Goal: Information Seeking & Learning: Learn about a topic

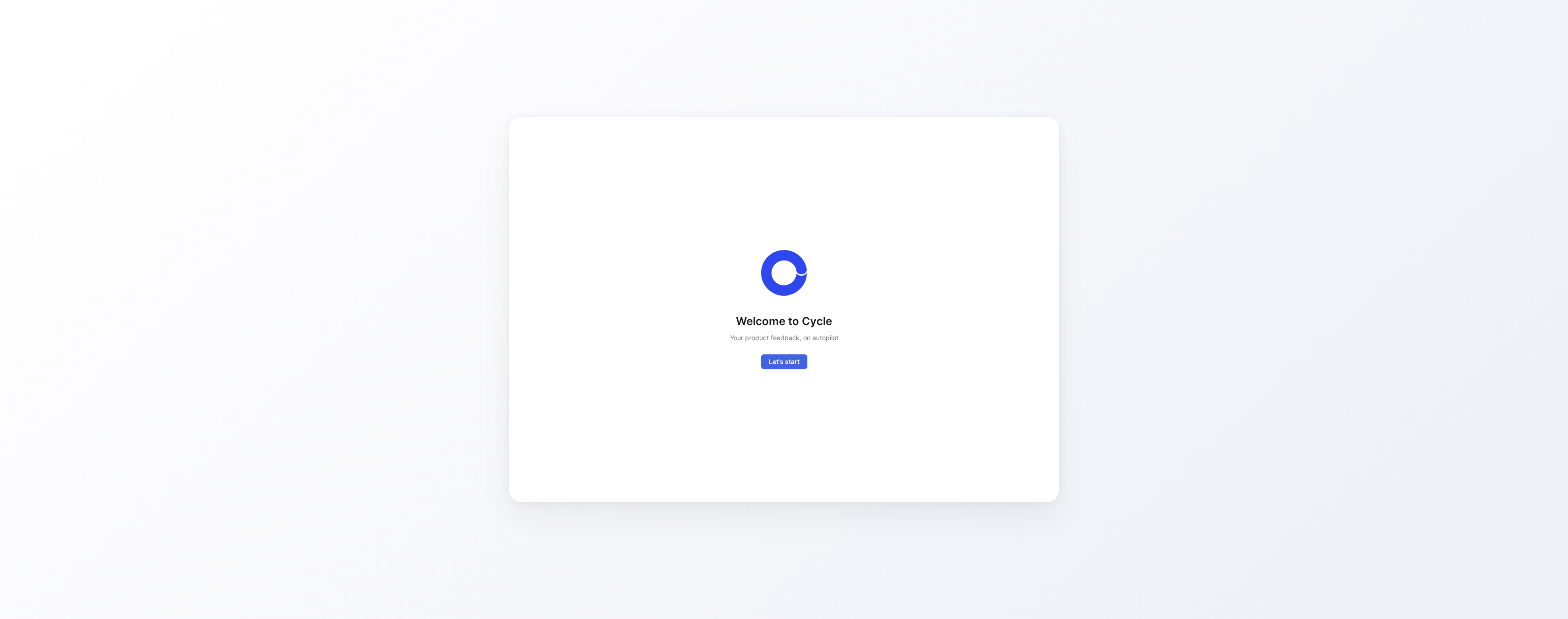
click at [783, 362] on span "Let's start" at bounding box center [784, 362] width 31 height 11
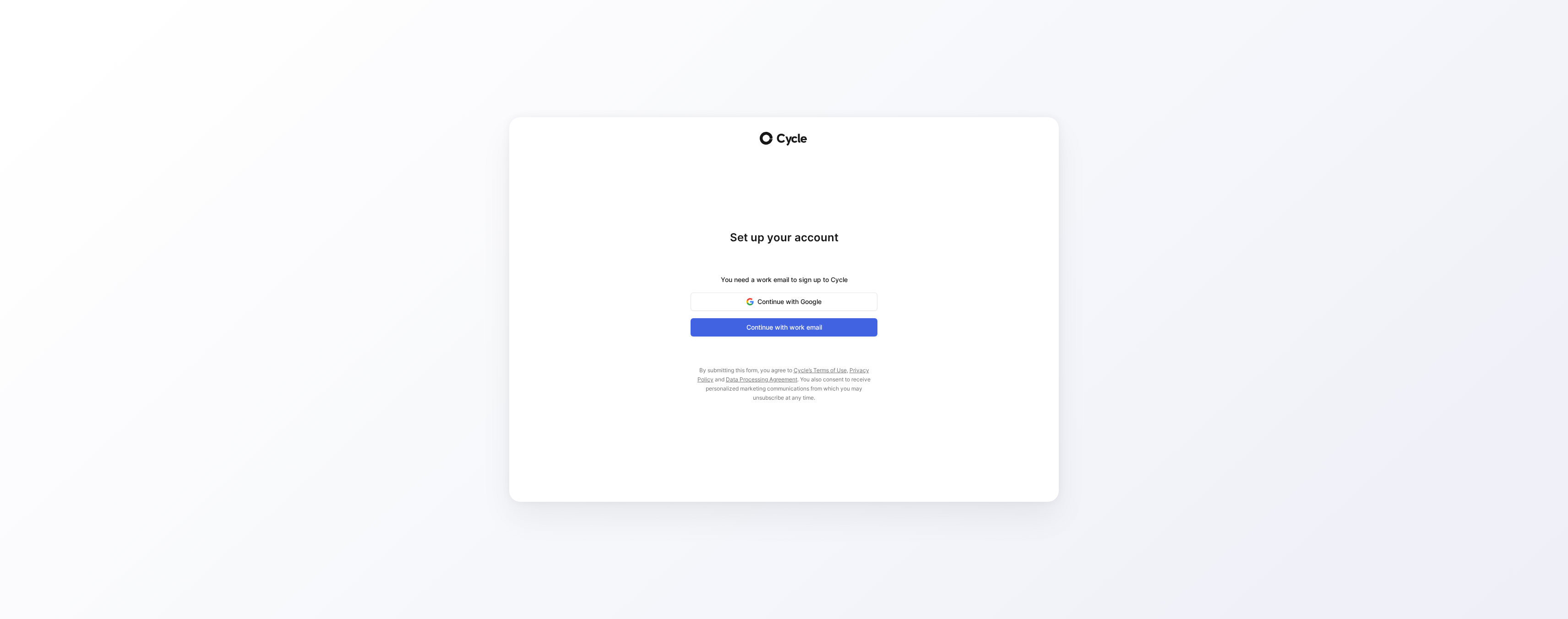
click at [829, 328] on span "Continue with work email" at bounding box center [784, 328] width 164 height 11
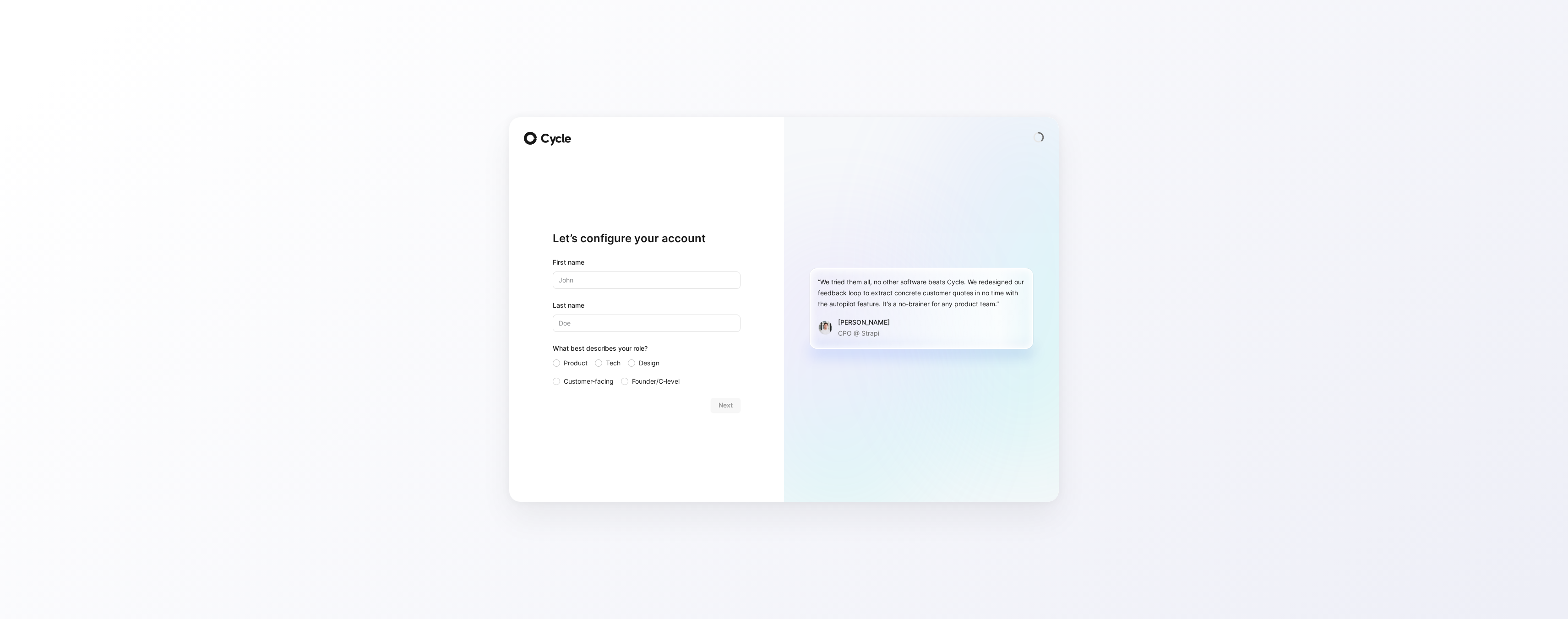
click at [702, 286] on input "text" at bounding box center [647, 280] width 188 height 17
click at [700, 285] on input "text" at bounding box center [647, 280] width 188 height 17
type input "[PERSON_NAME]"
click at [601, 325] on input "Last name" at bounding box center [647, 323] width 188 height 17
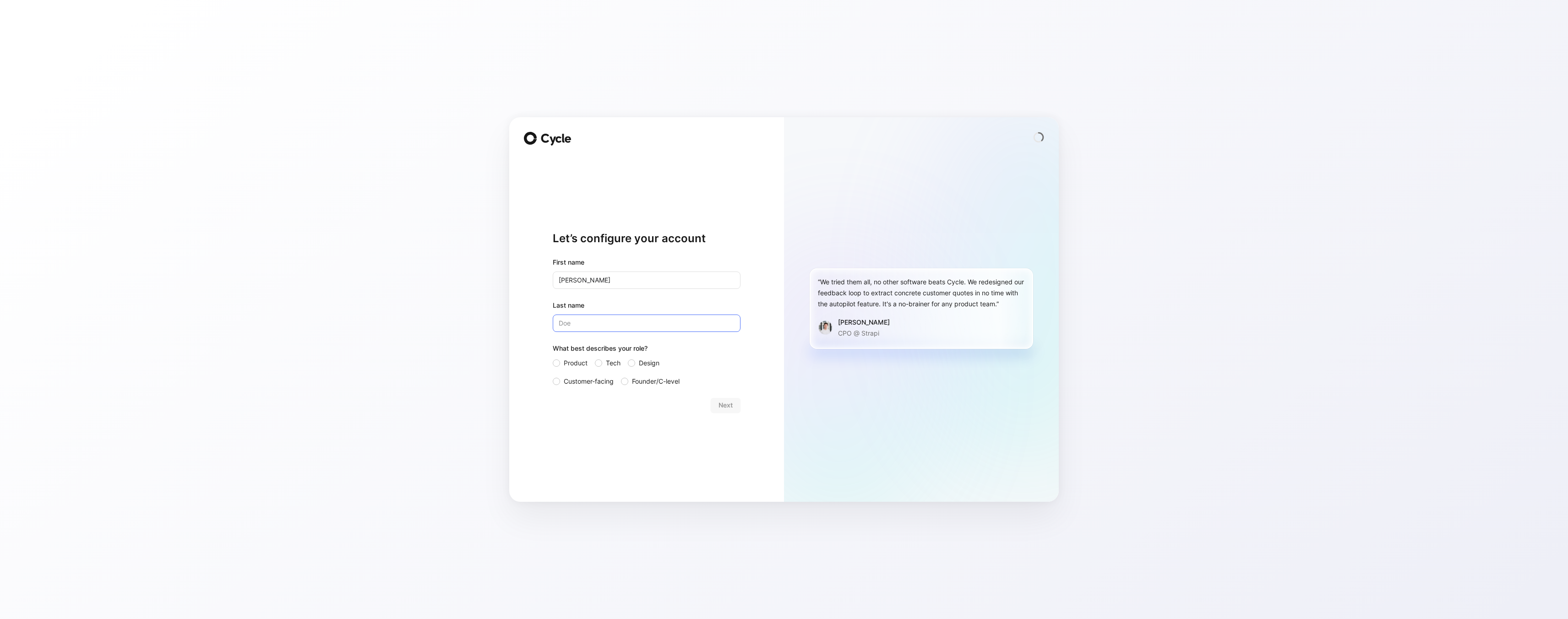
type input "Damen"
click at [571, 362] on span "Product" at bounding box center [575, 364] width 24 height 11
click at [553, 358] on input "Product" at bounding box center [553, 358] width 0 height 0
click at [728, 401] on span "Next" at bounding box center [725, 405] width 14 height 11
drag, startPoint x: 729, startPoint y: 373, endPoint x: 750, endPoint y: 369, distance: 21.4
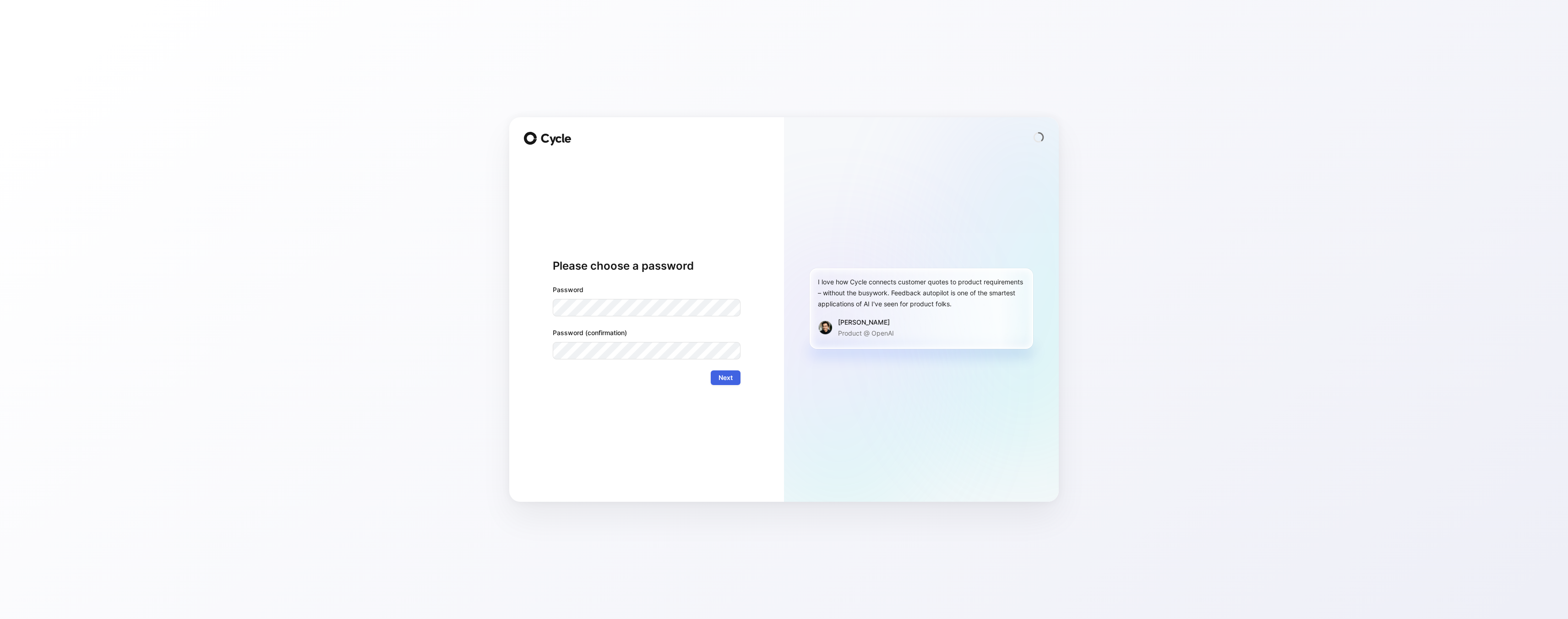
click at [729, 373] on span "Next" at bounding box center [725, 378] width 14 height 11
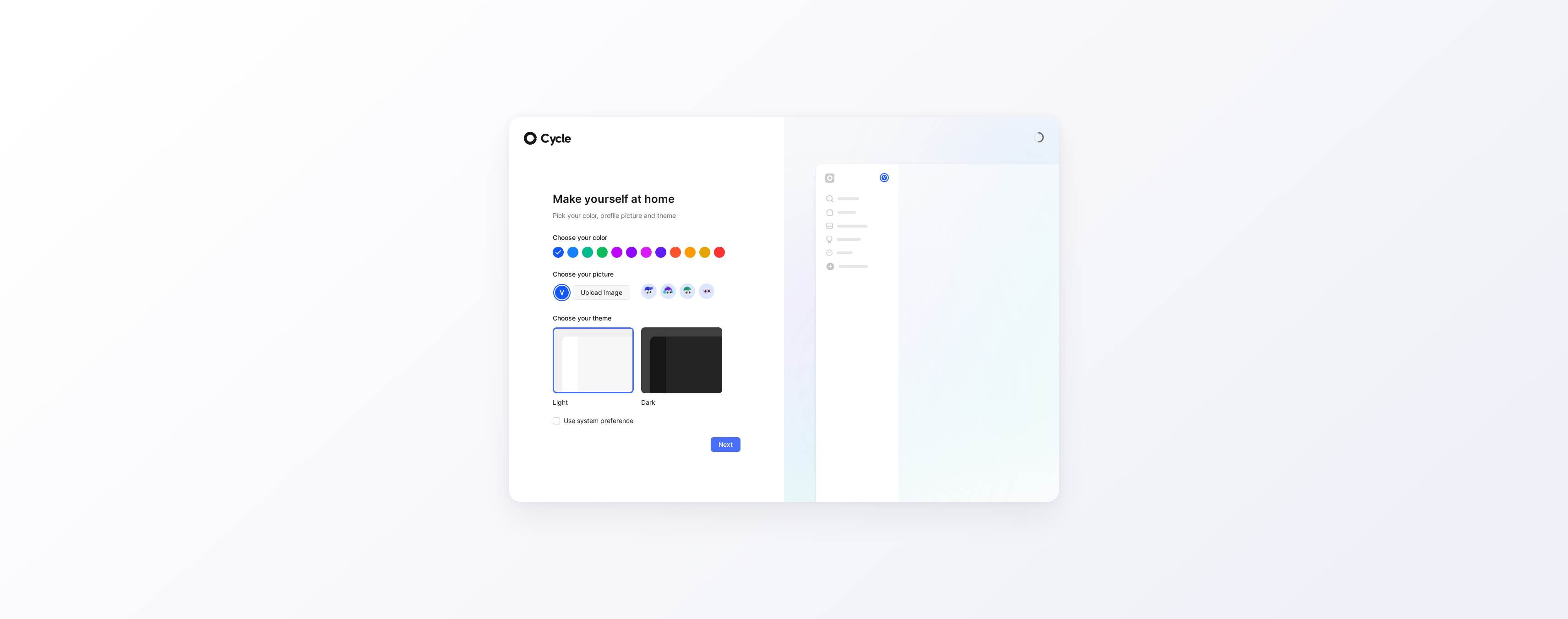
click at [673, 365] on div at bounding box center [682, 360] width 81 height 66
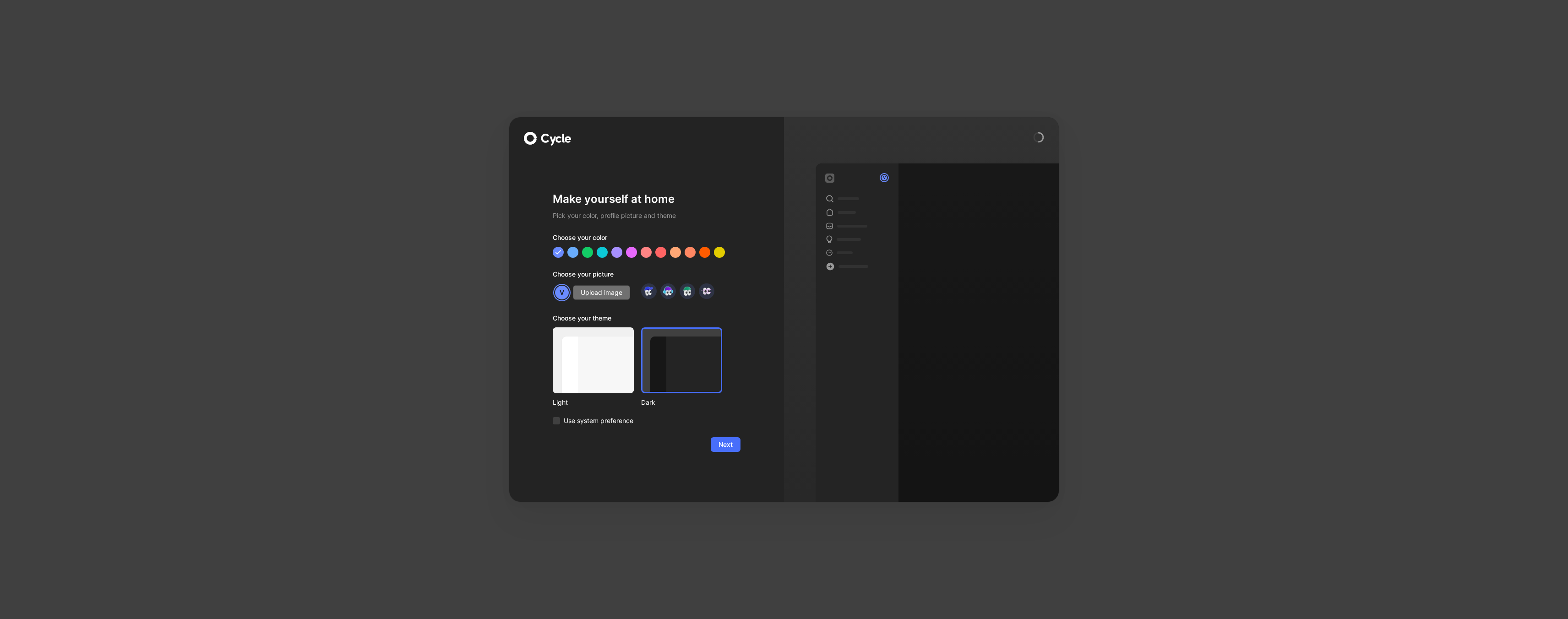
click at [587, 289] on span "Upload image" at bounding box center [601, 293] width 41 height 11
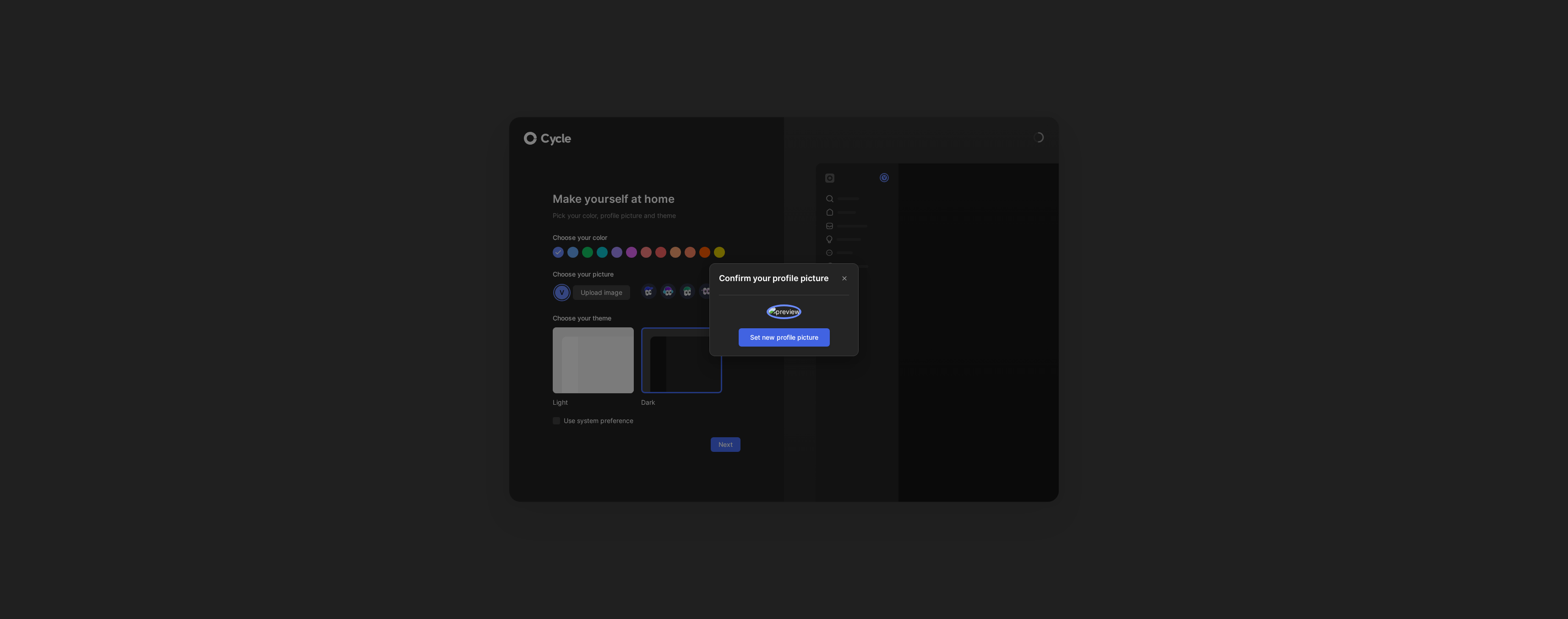
click at [781, 343] on span "Set new profile picture" at bounding box center [784, 338] width 68 height 11
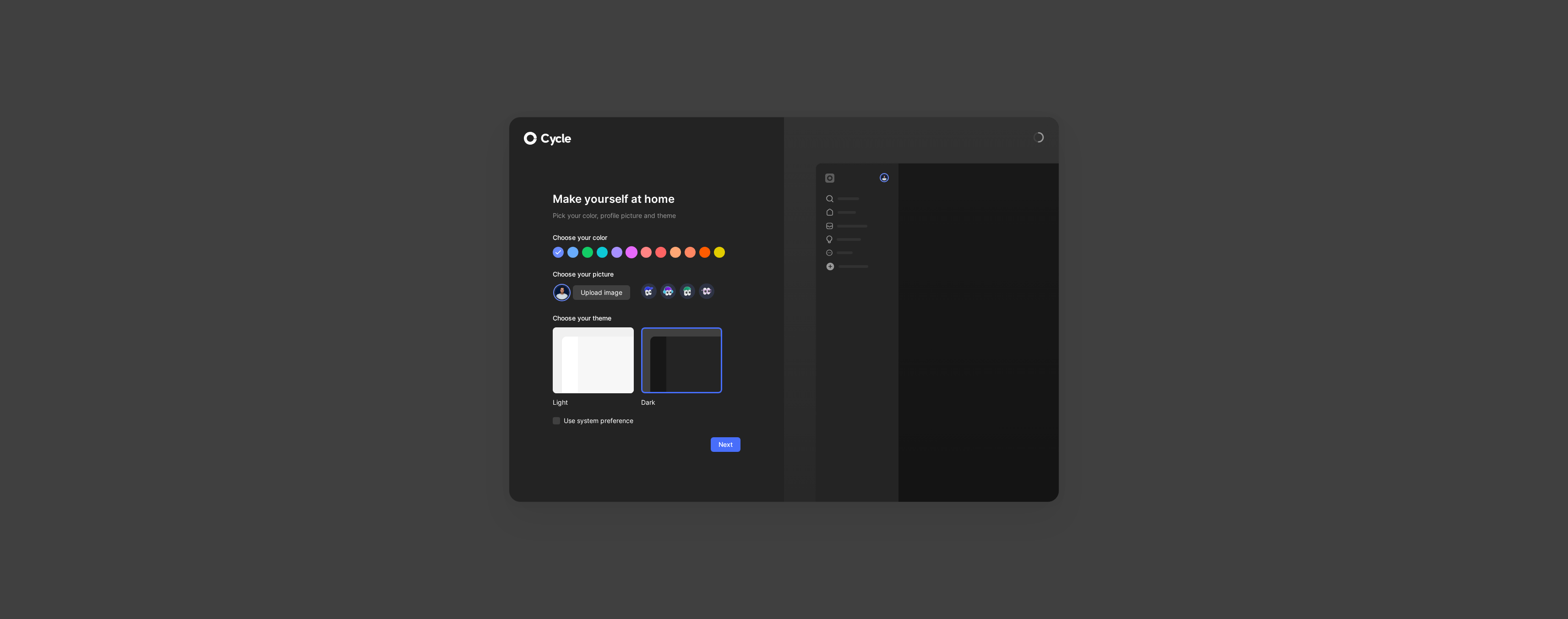
click at [631, 253] on div at bounding box center [631, 252] width 12 height 12
click at [603, 254] on div at bounding box center [602, 252] width 12 height 12
click at [617, 252] on div at bounding box center [616, 252] width 12 height 12
click at [728, 450] on span "Next" at bounding box center [725, 445] width 14 height 11
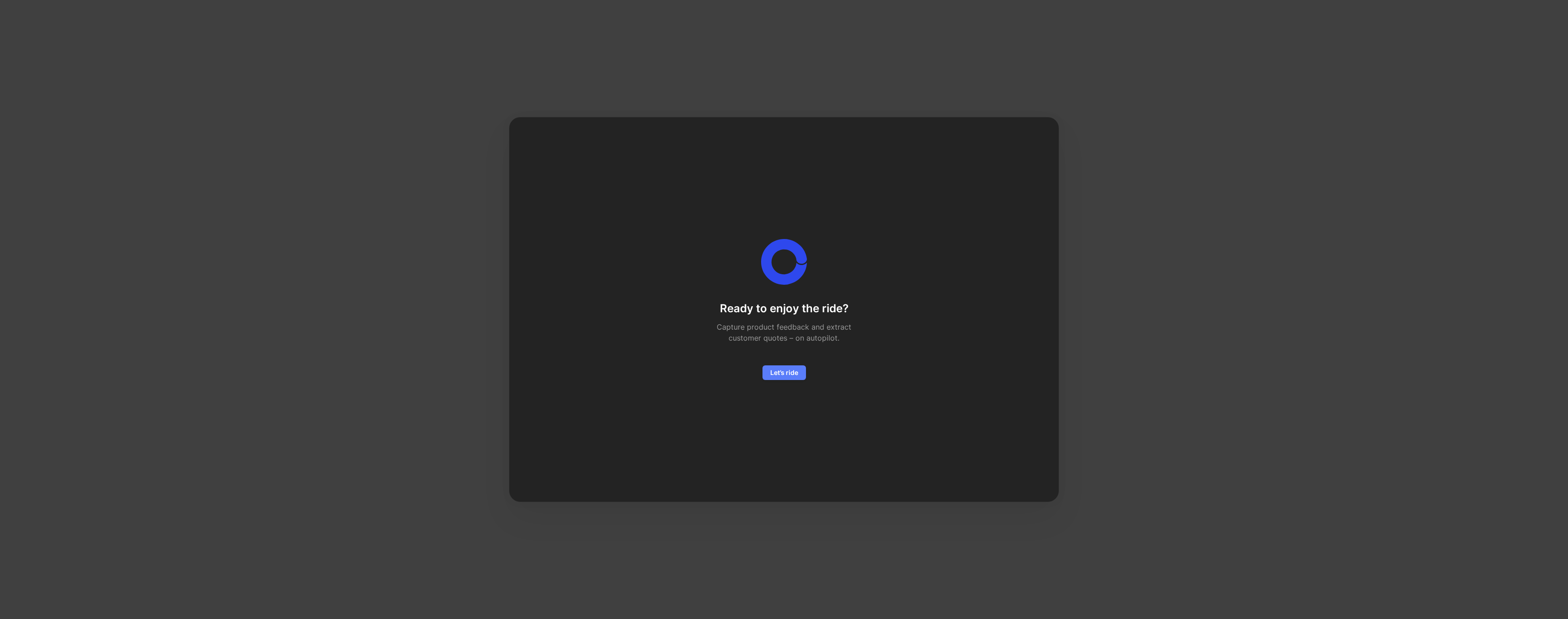
click at [776, 370] on span "Let’s ride" at bounding box center [784, 373] width 28 height 11
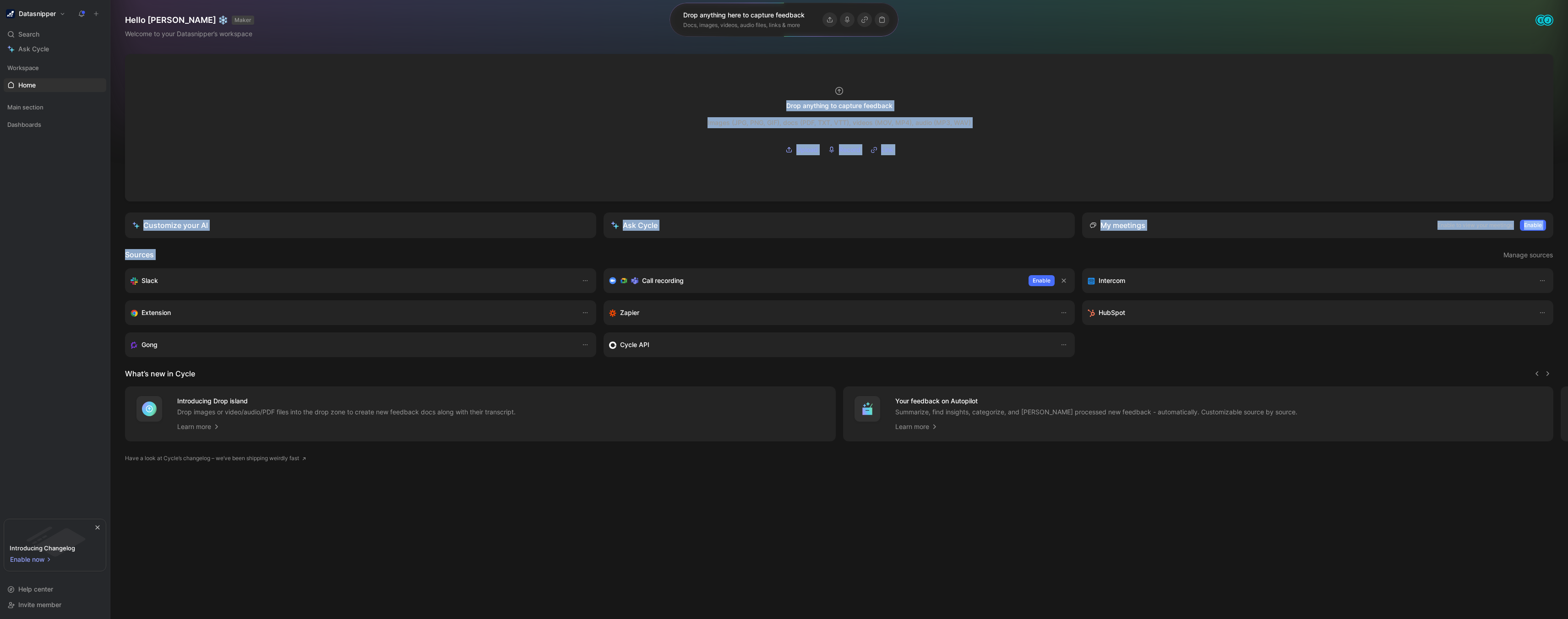
drag, startPoint x: 741, startPoint y: 157, endPoint x: 1056, endPoint y: 196, distance: 317.4
click at [1056, 196] on div at bounding box center [839, 127] width 1428 height 147
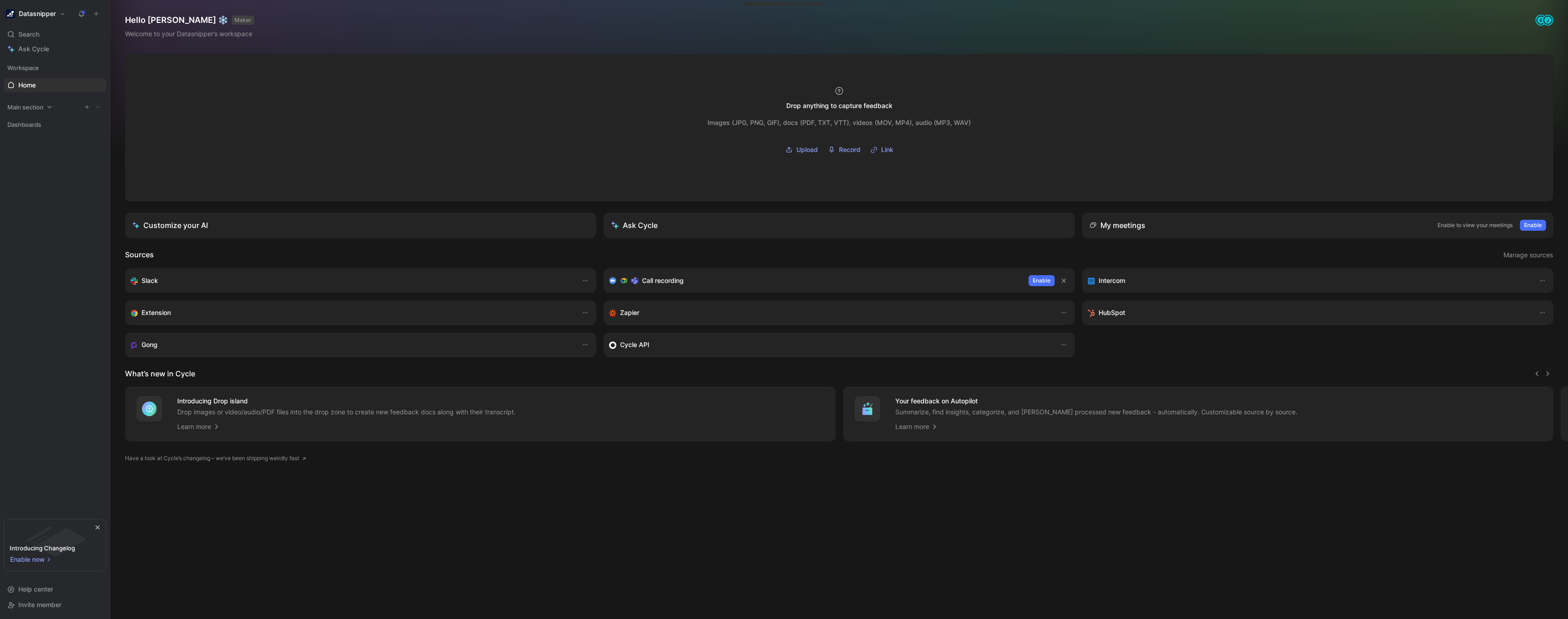
click at [25, 110] on span "Main section" at bounding box center [25, 107] width 36 height 9
click at [24, 216] on span "Dashboards" at bounding box center [24, 218] width 34 height 9
click at [33, 268] on span "Feature view" at bounding box center [37, 265] width 38 height 9
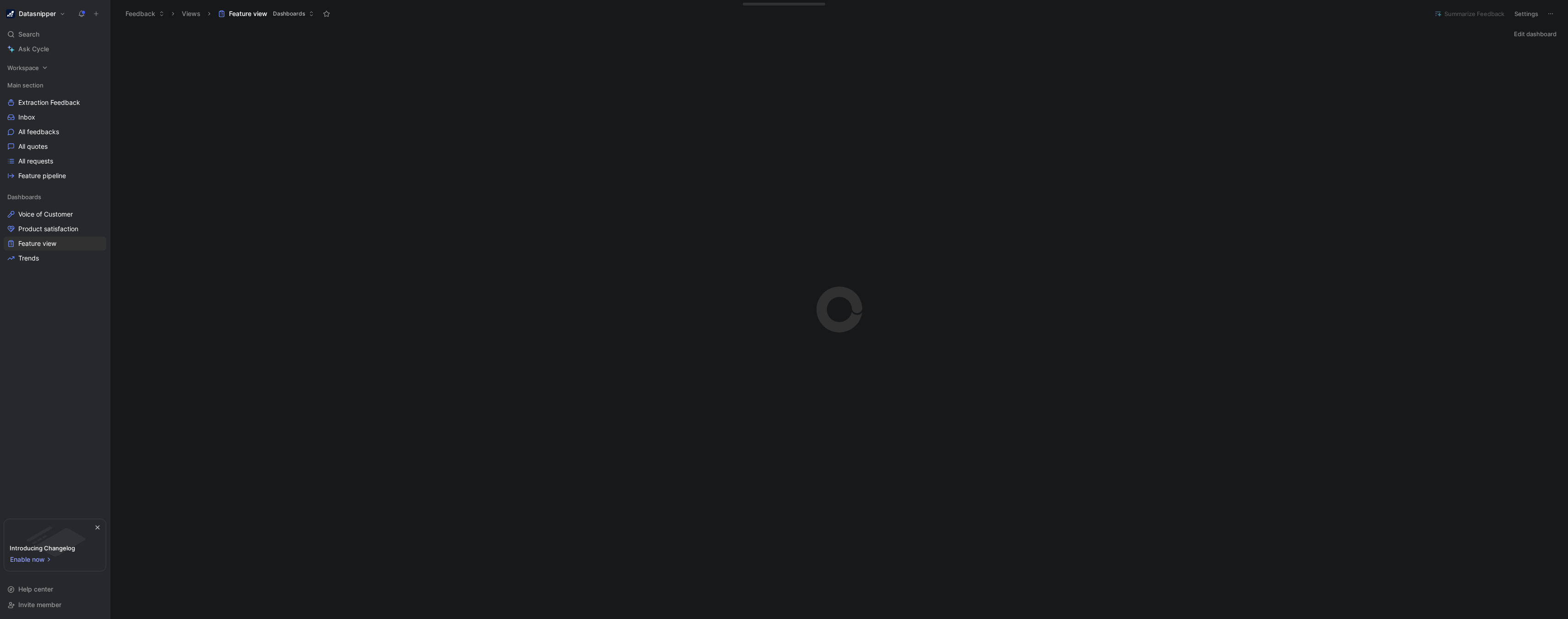
click at [23, 63] on span "Workspace" at bounding box center [23, 68] width 32 height 9
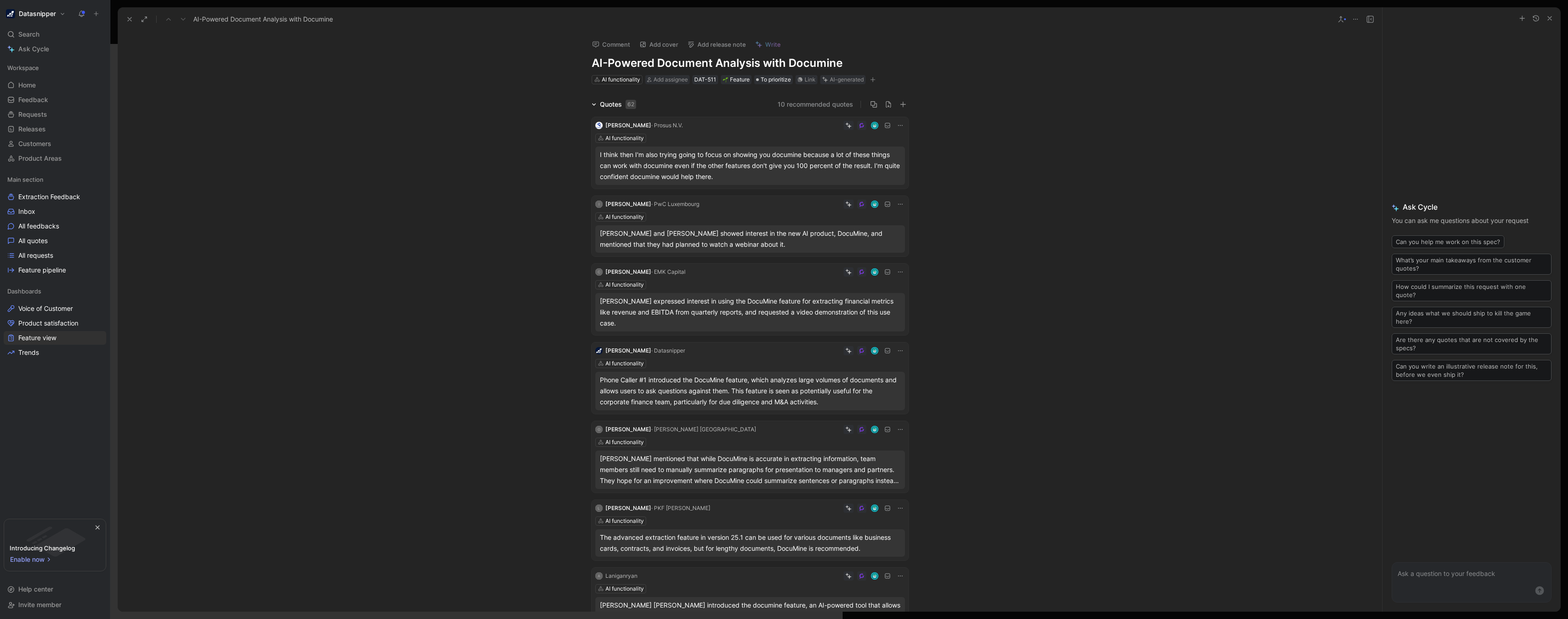
click at [590, 107] on div "Quotes 62" at bounding box center [614, 105] width 52 height 11
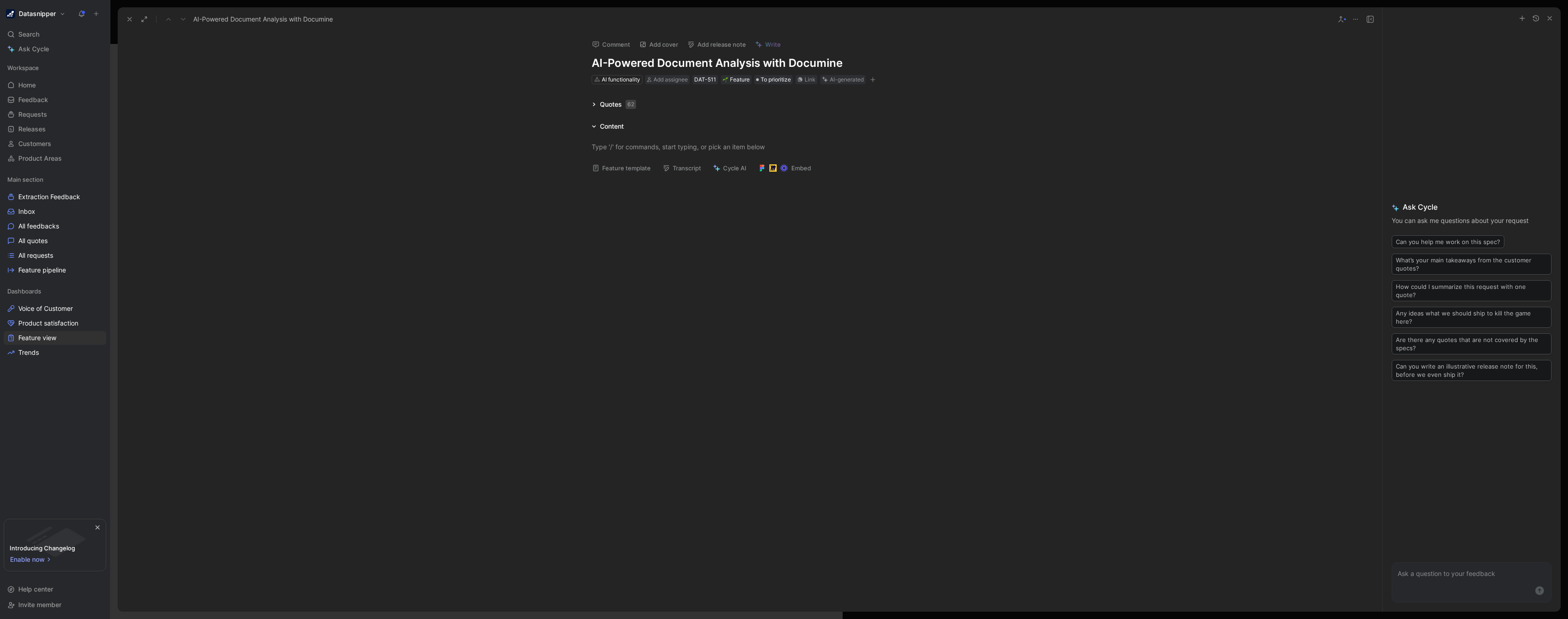
click at [718, 169] on icon at bounding box center [717, 168] width 5 height 5
type input "digest the exact feedback"
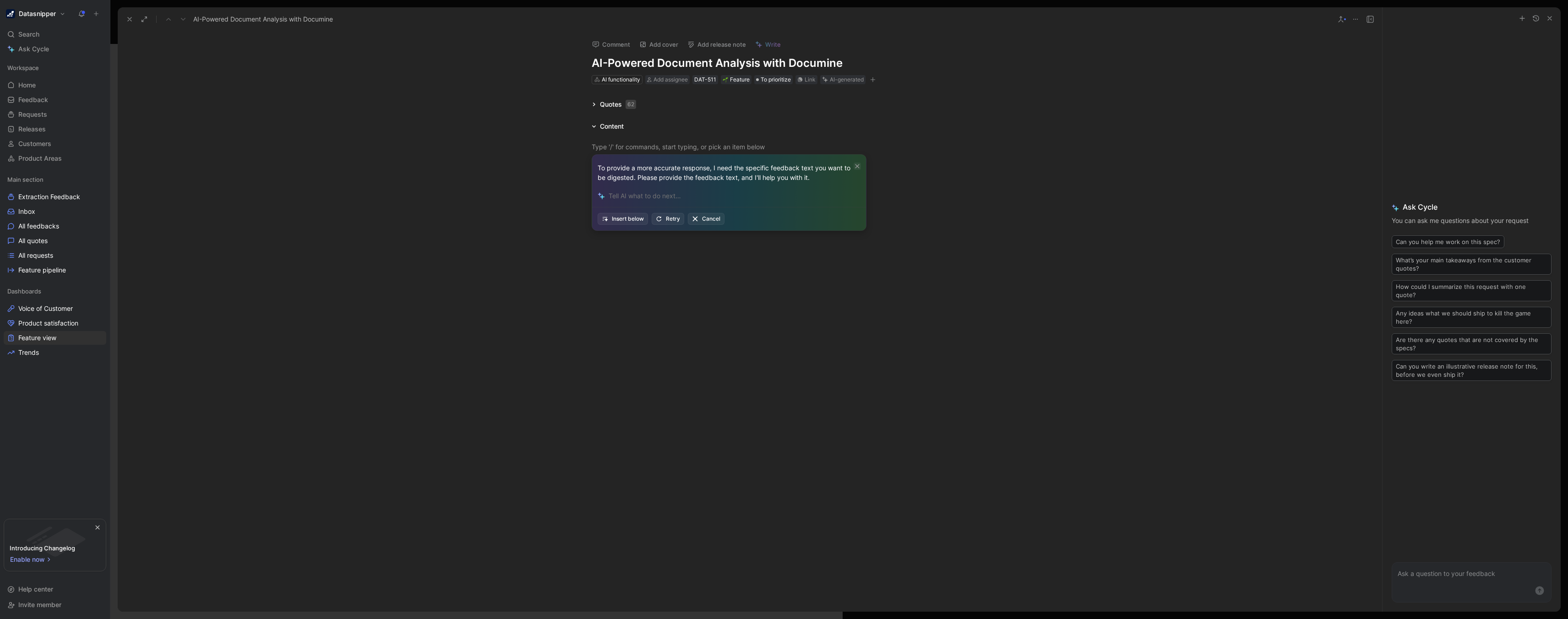
click at [856, 164] on icon at bounding box center [857, 166] width 4 height 4
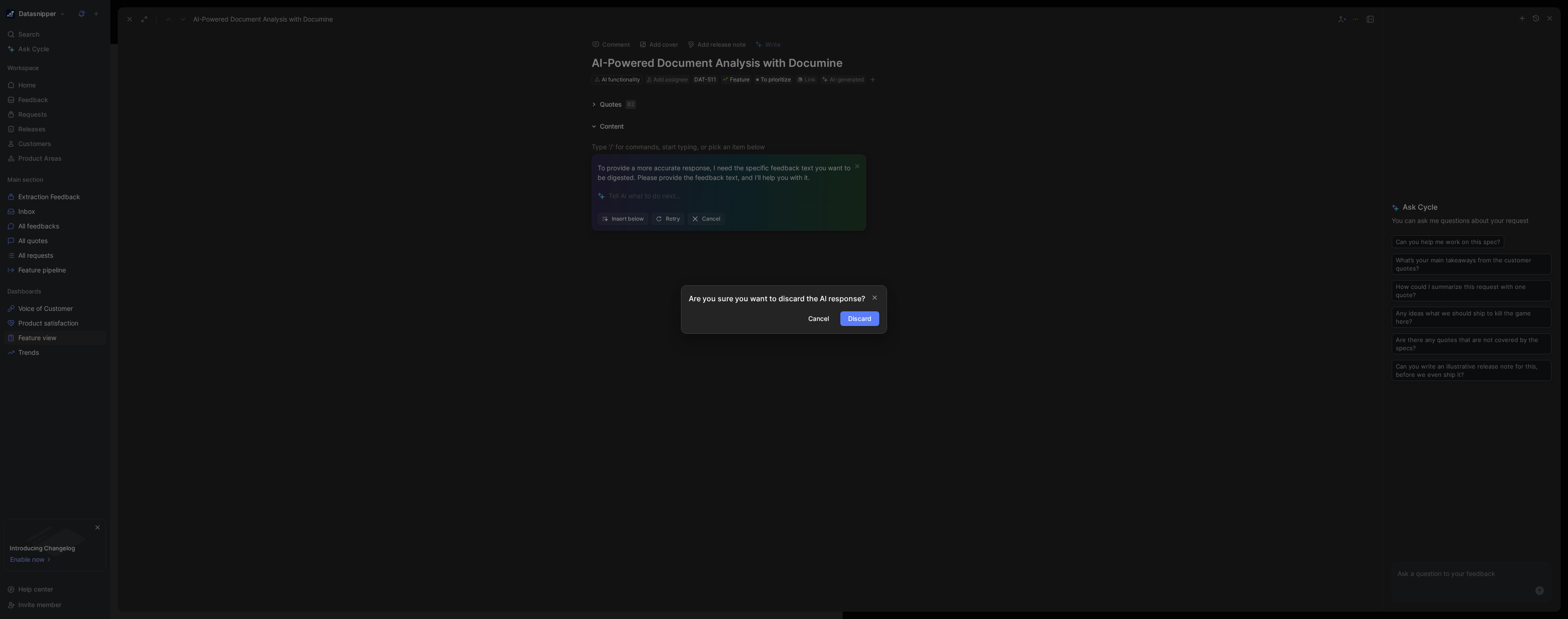
click at [864, 320] on span "Discard" at bounding box center [860, 319] width 24 height 11
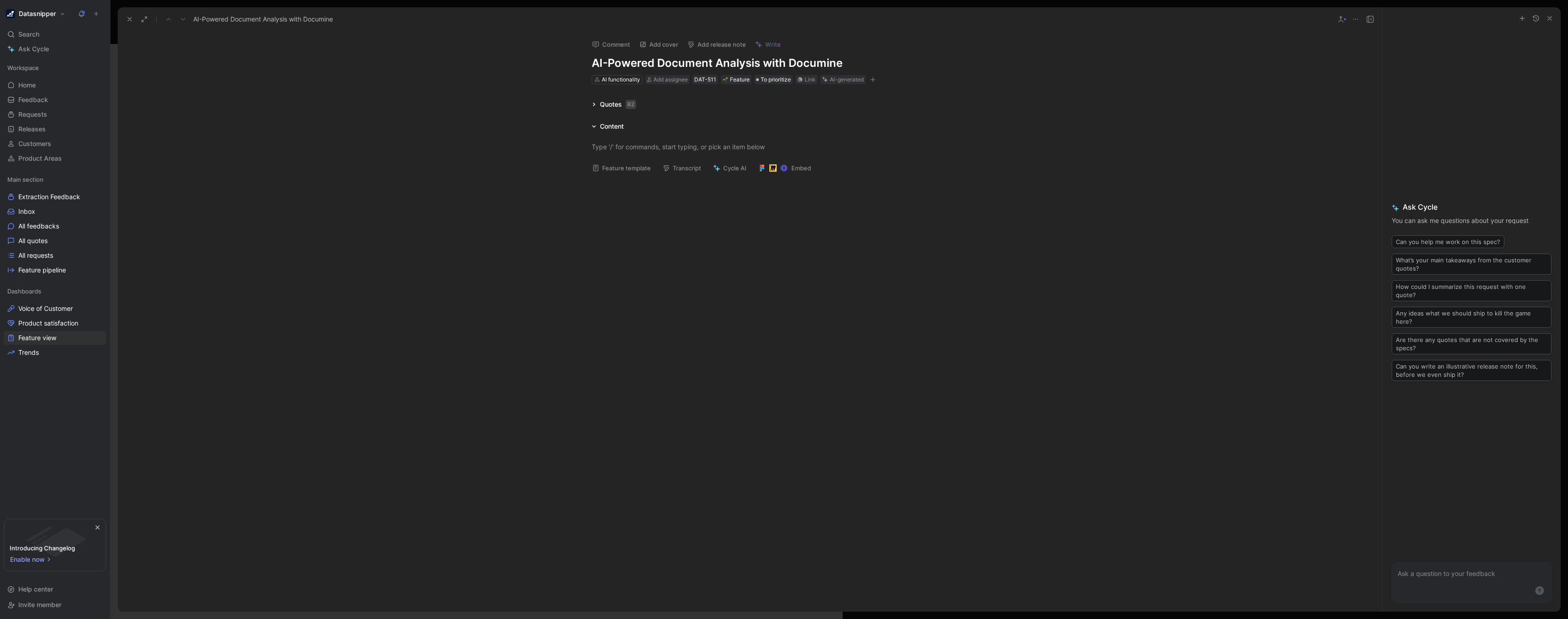
click at [595, 110] on div "Quotes 62 Content Feature template Transcript Cycle AI Embed" at bounding box center [750, 233] width 1264 height 268
click at [830, 79] on div "AI-generated" at bounding box center [847, 79] width 34 height 9
click at [807, 81] on div "Link" at bounding box center [810, 79] width 11 height 9
click at [27, 245] on span "All quotes" at bounding box center [33, 241] width 29 height 9
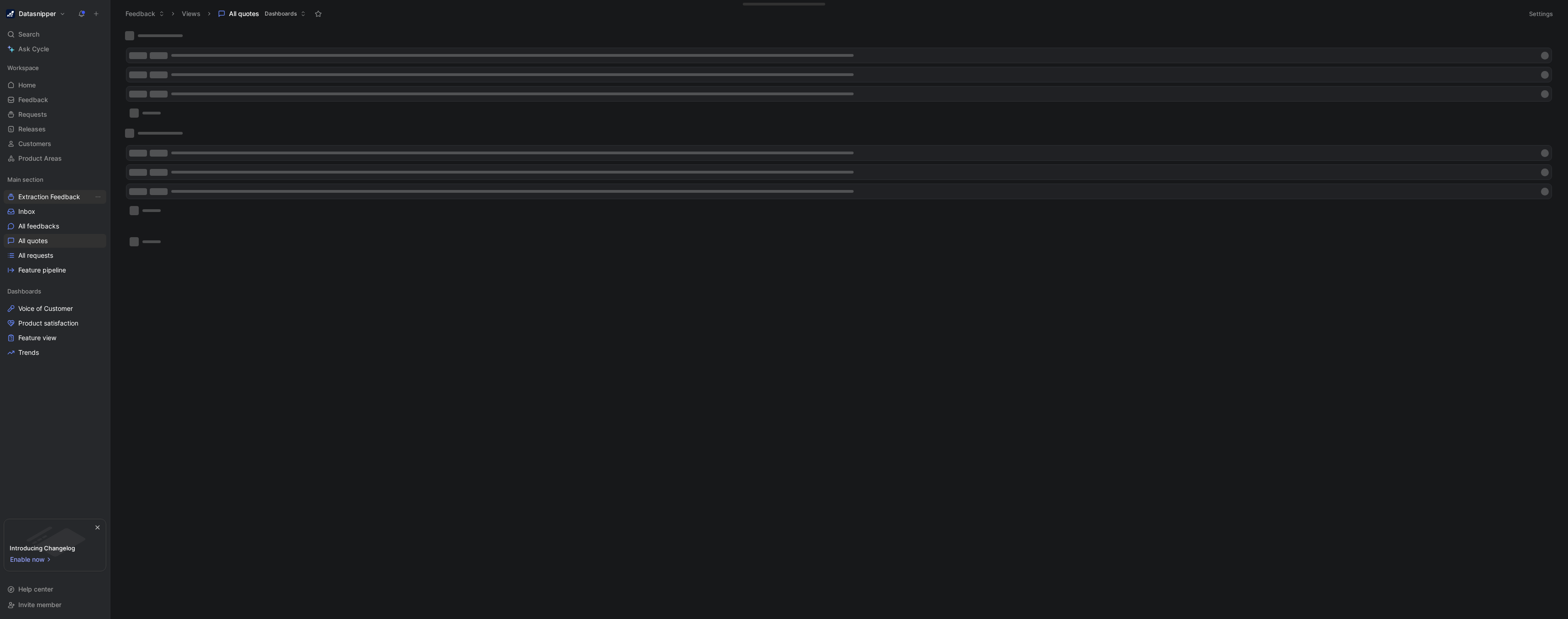
click at [28, 202] on link "Extraction Feedback" at bounding box center [55, 197] width 102 height 14
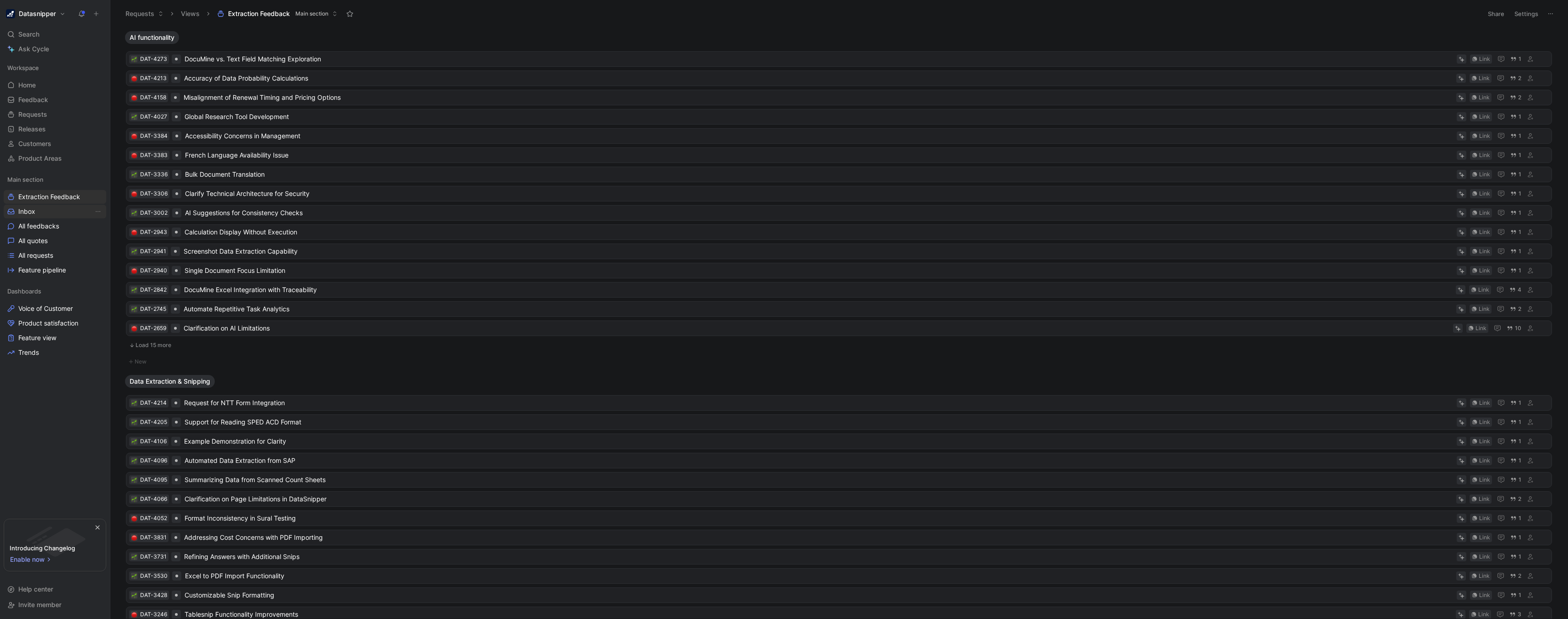
click at [27, 209] on span "Inbox" at bounding box center [27, 211] width 17 height 9
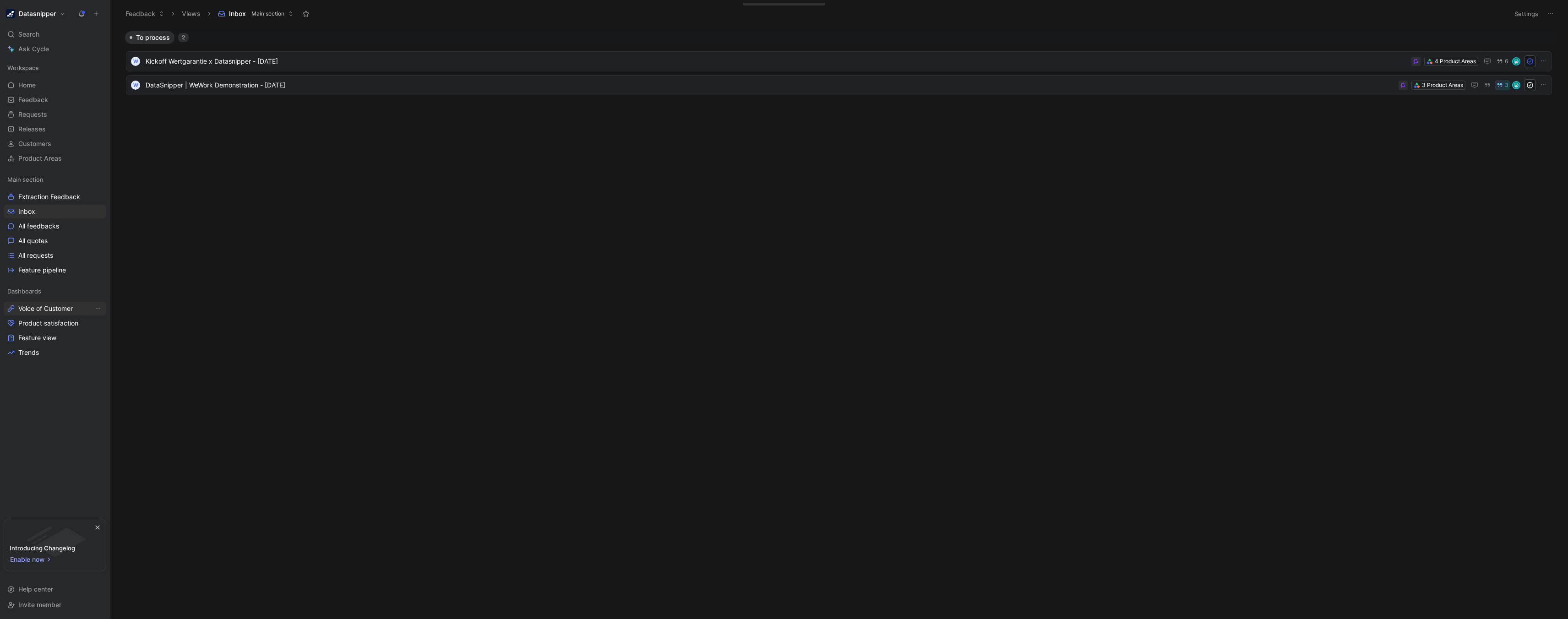
click at [55, 307] on span "Voice of Customer" at bounding box center [46, 308] width 54 height 9
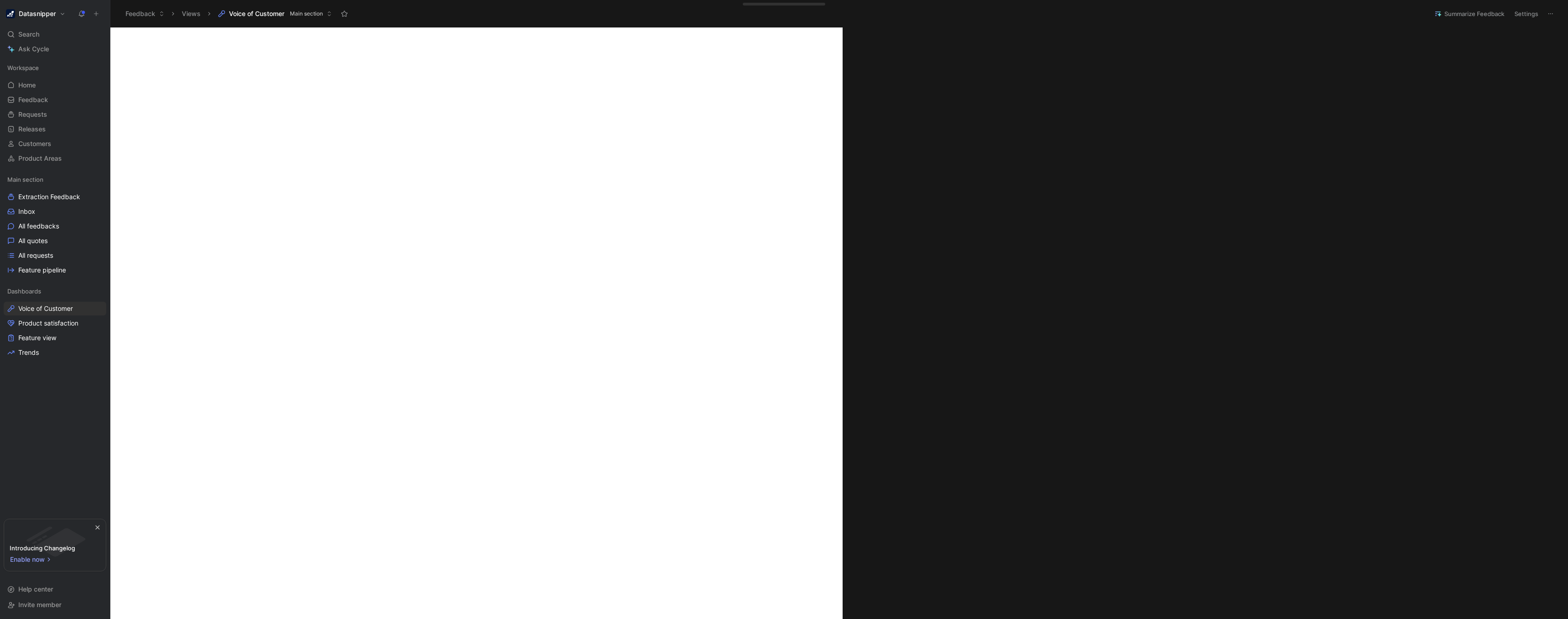
scroll to position [92, 0]
click at [12, 107] on link "Feedback G then F" at bounding box center [55, 99] width 102 height 14
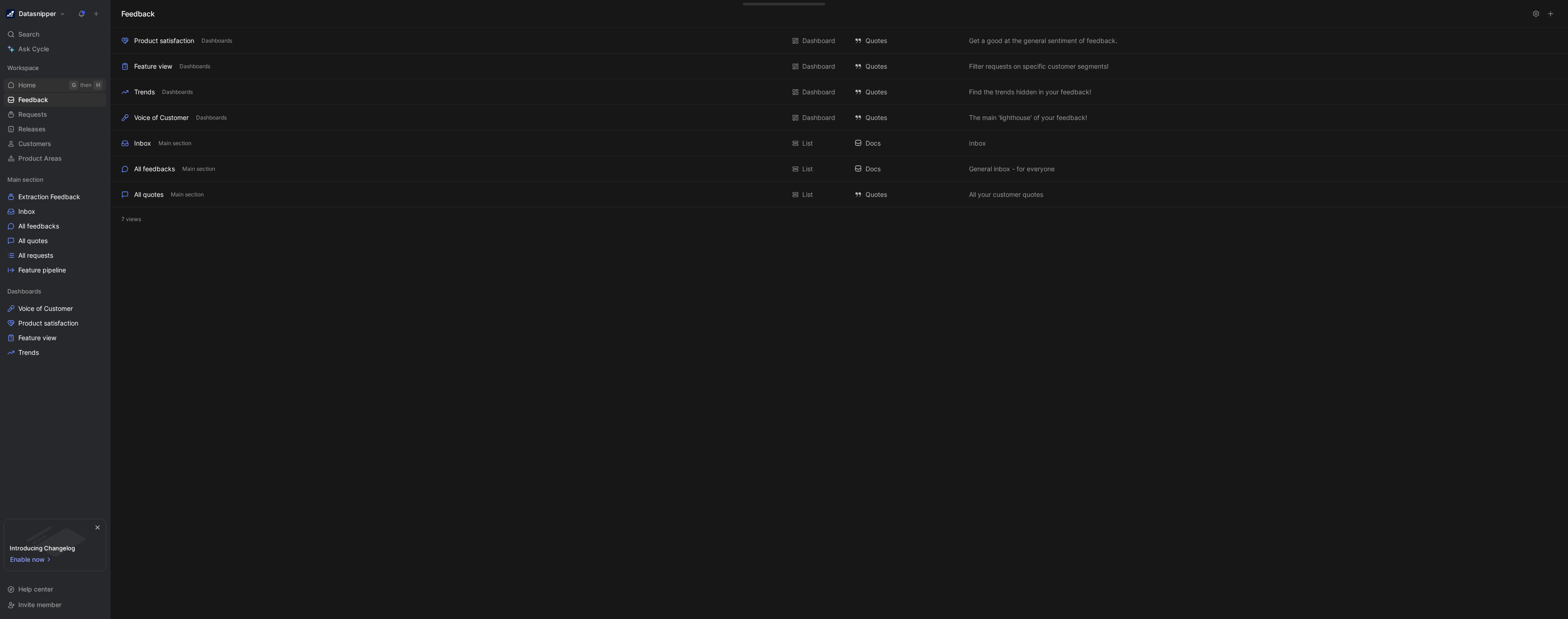
click at [28, 85] on span "Home" at bounding box center [27, 85] width 17 height 9
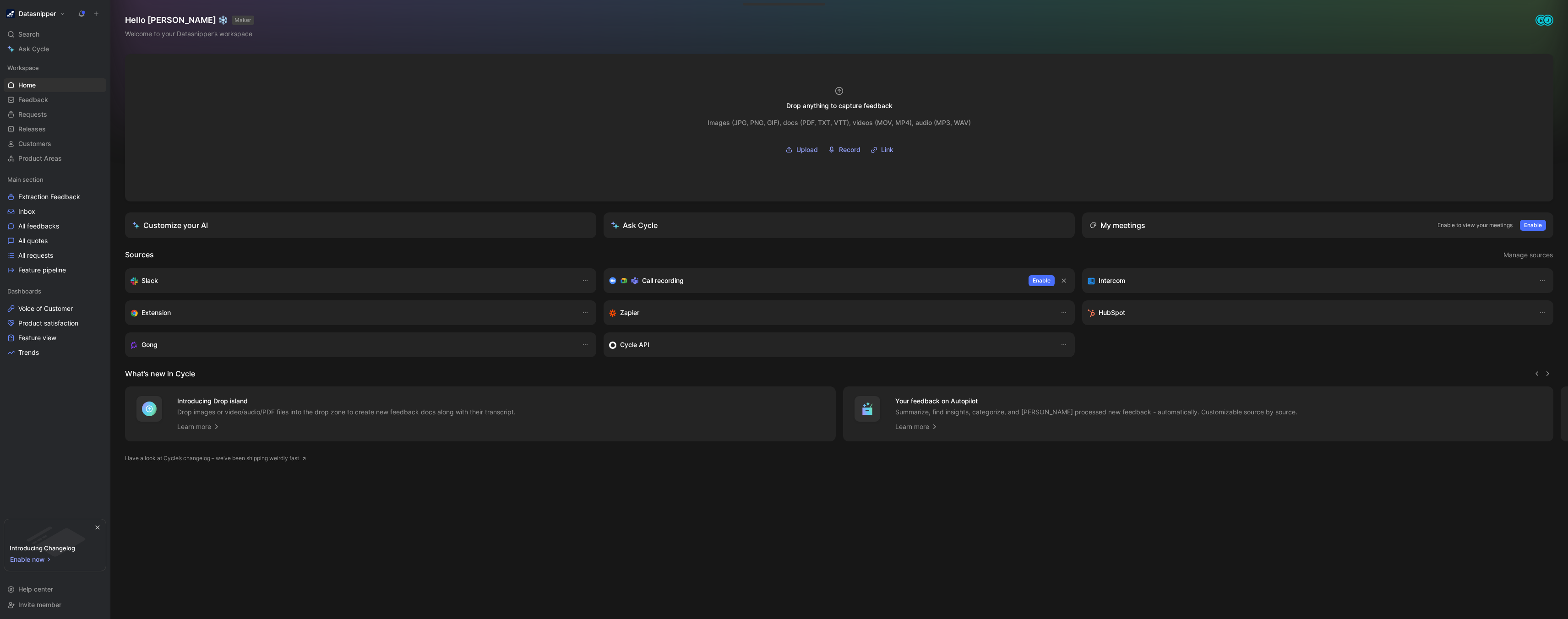
click at [24, 77] on div "Workspace Home G then H Feedback G then F Requests G then R Releases G then L C…" at bounding box center [55, 113] width 102 height 104
click at [25, 80] on link "Home G then H" at bounding box center [55, 85] width 102 height 14
click at [416, 250] on header "Sources Manage sources" at bounding box center [839, 255] width 1428 height 12
click at [1462, 226] on p "Enable to view your meetings" at bounding box center [1474, 224] width 75 height 9
click at [1527, 224] on span "Enable" at bounding box center [1533, 224] width 18 height 9
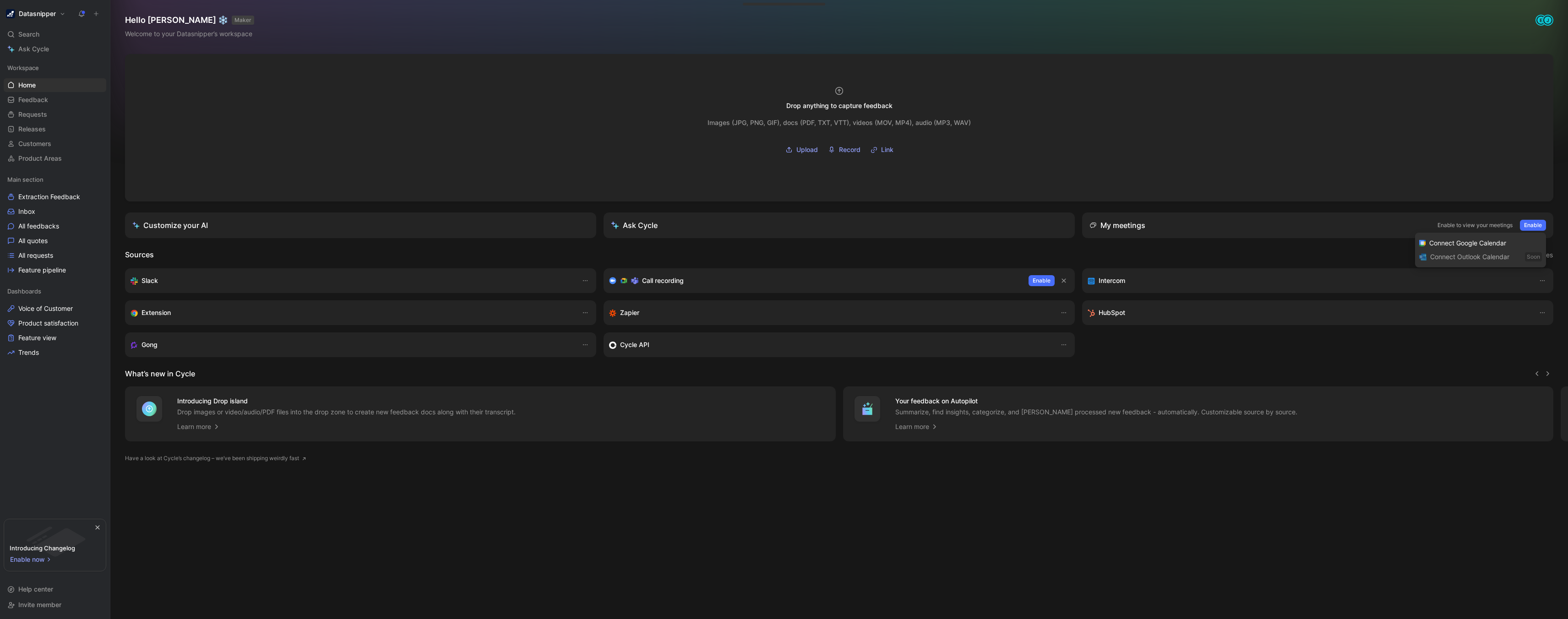
drag, startPoint x: 1449, startPoint y: 256, endPoint x: 1427, endPoint y: 256, distance: 22.0
click at [1449, 256] on div "Connect Outlook Calendar Soon" at bounding box center [1480, 256] width 131 height 14
click at [510, 290] on div "Slack" at bounding box center [360, 281] width 471 height 24
click at [590, 278] on button "button" at bounding box center [586, 281] width 11 height 11
click at [150, 281] on h3 "Slack" at bounding box center [150, 281] width 16 height 11
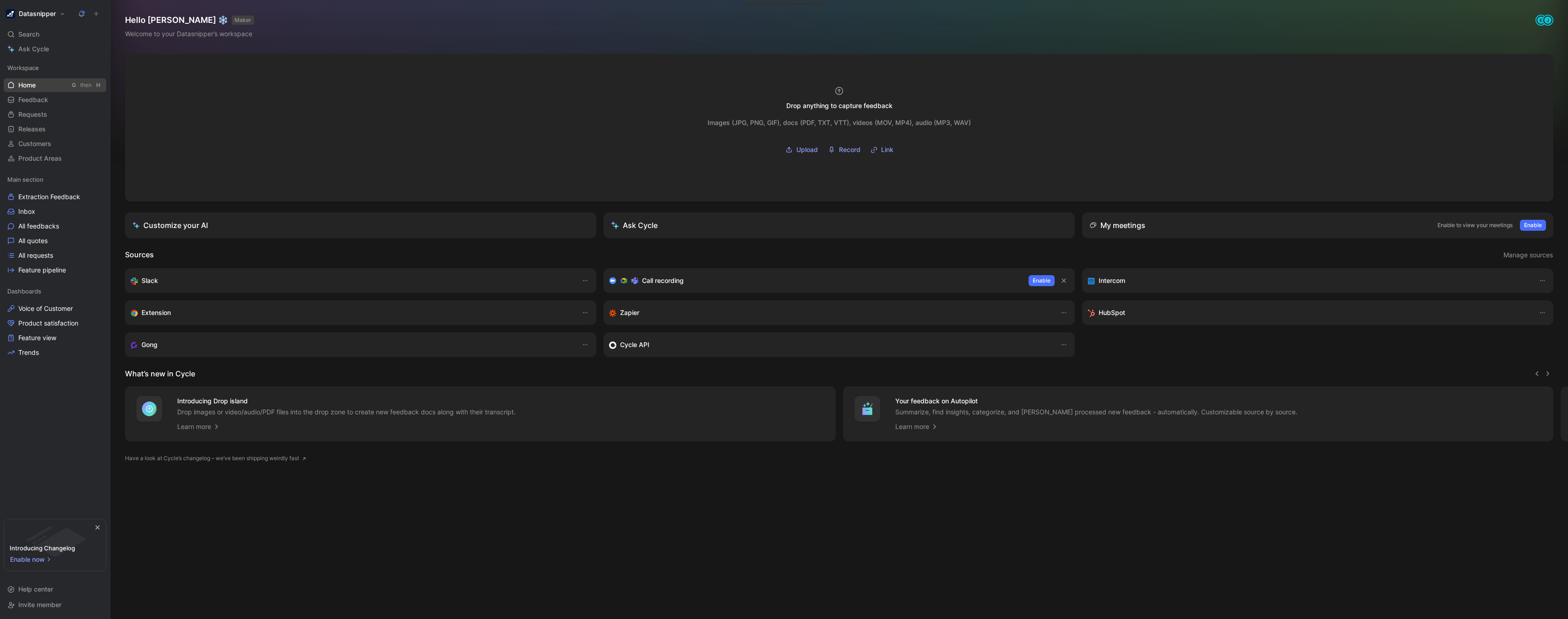
click at [30, 89] on span "Home" at bounding box center [27, 85] width 17 height 9
click at [28, 101] on span "Feedback" at bounding box center [33, 99] width 30 height 9
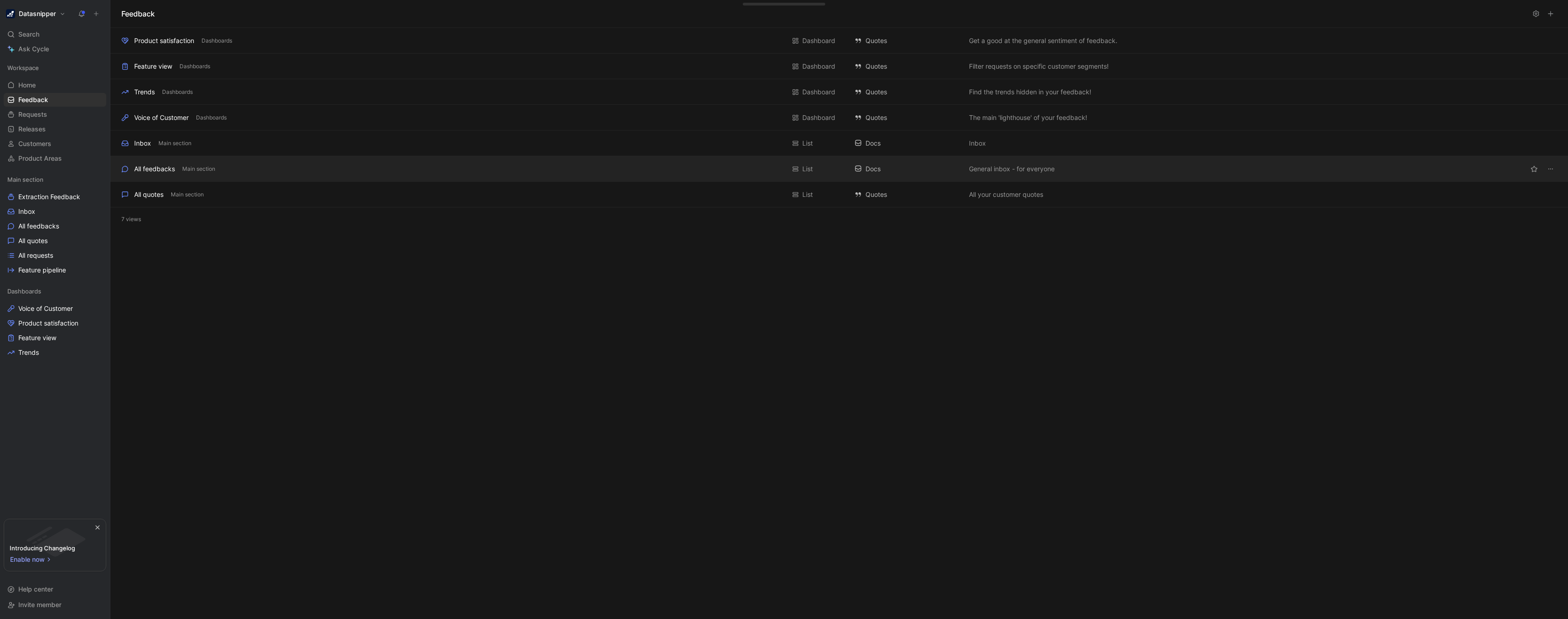
click at [159, 172] on div "All feedbacks" at bounding box center [155, 169] width 41 height 11
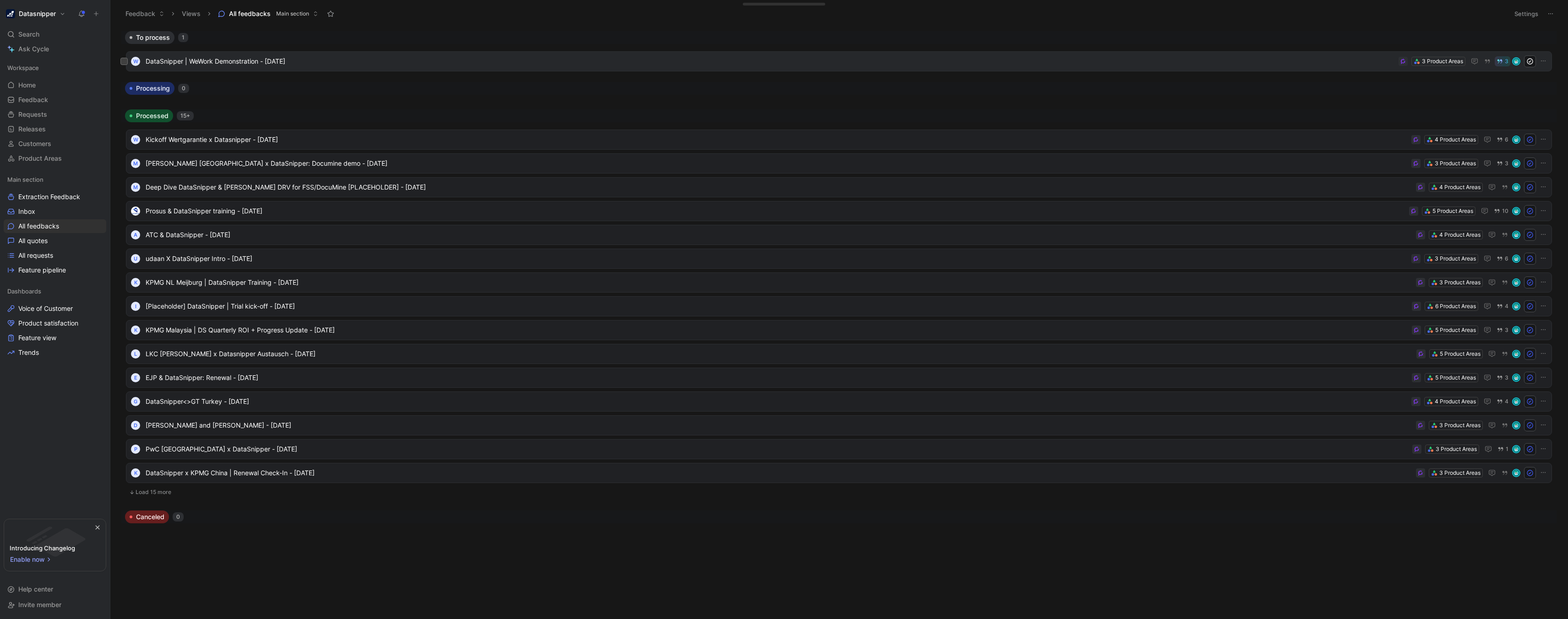
click at [257, 57] on span "DataSnipper | WeWork Demonstration - [DATE]" at bounding box center [770, 62] width 1249 height 11
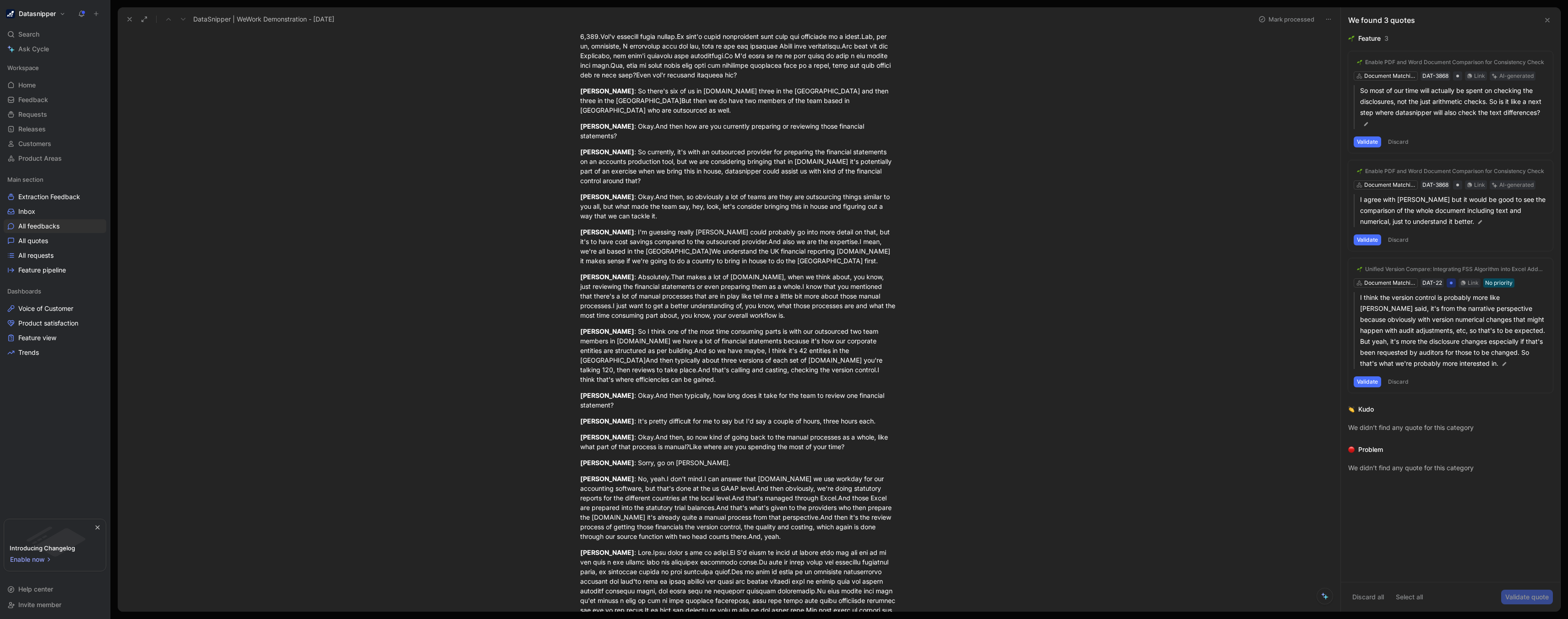
scroll to position [1099, 0]
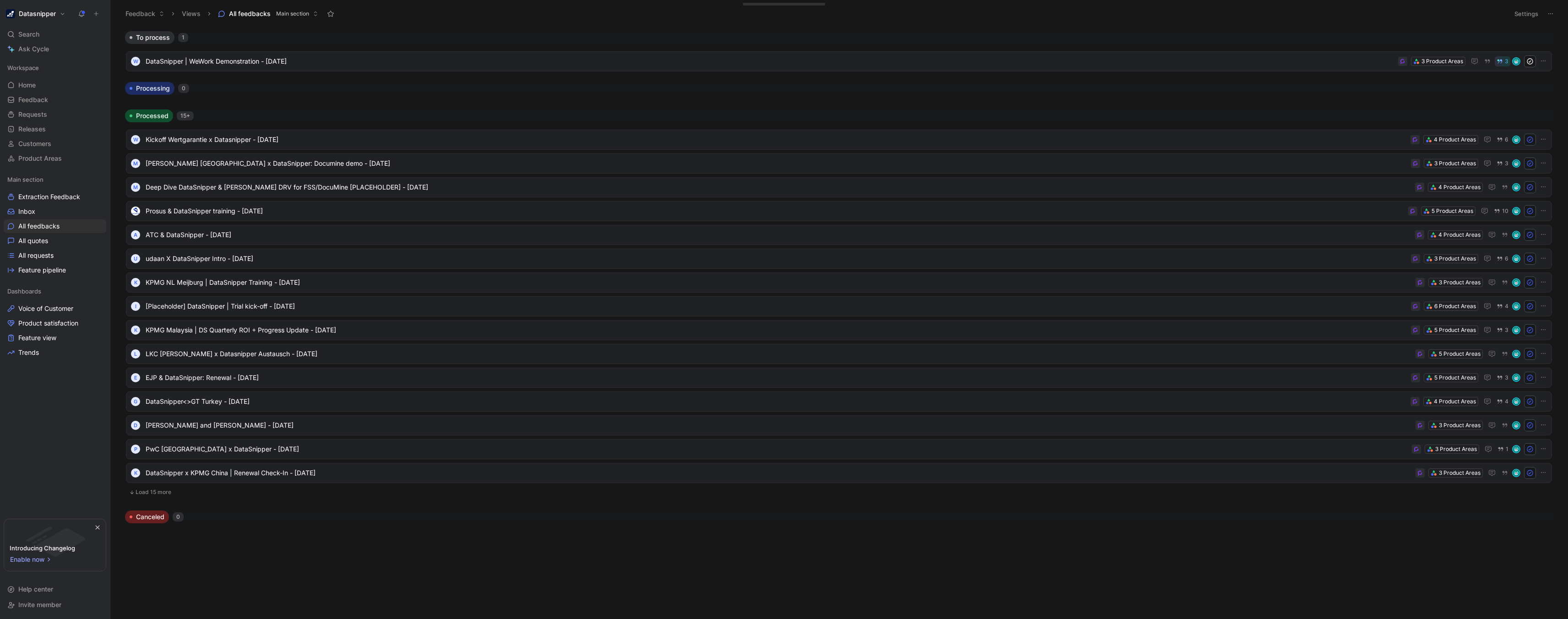
click at [46, 15] on h1 "Datasnipper" at bounding box center [37, 14] width 37 height 8
click at [285, 107] on div at bounding box center [784, 309] width 1568 height 619
click at [41, 88] on link "Home G then H" at bounding box center [55, 85] width 102 height 14
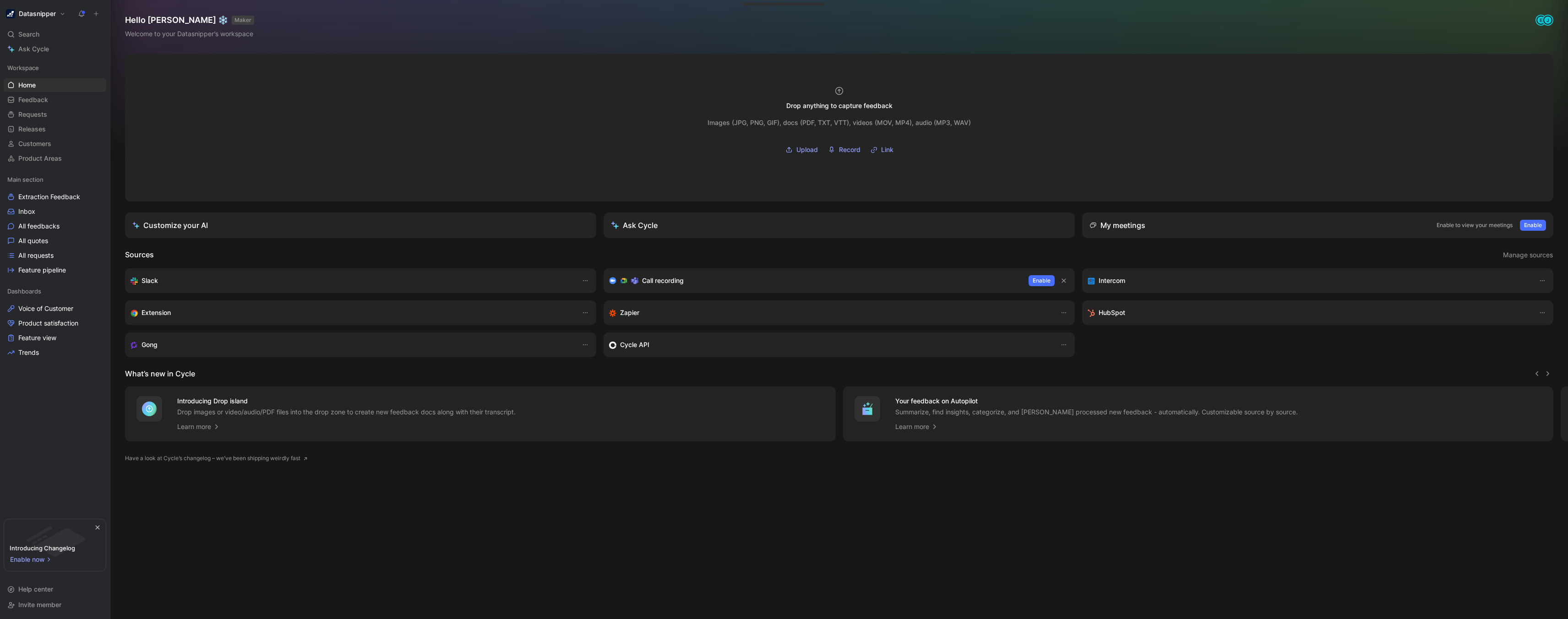
click at [10, 121] on div "Workspace Home G then H Feedback G then F Requests G then R Releases G then L C…" at bounding box center [55, 113] width 102 height 104
click at [41, 159] on span "Product Areas" at bounding box center [40, 158] width 43 height 9
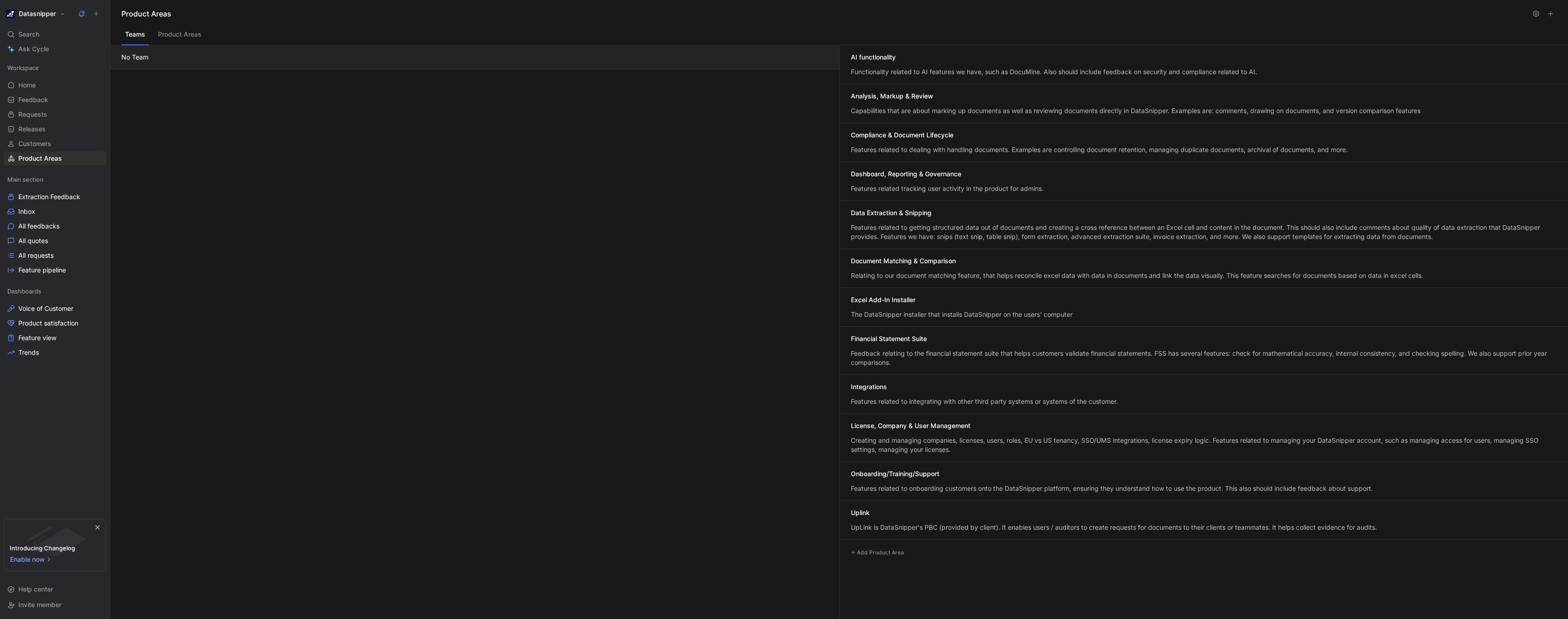
click at [192, 32] on button "Product Areas" at bounding box center [180, 36] width 50 height 17
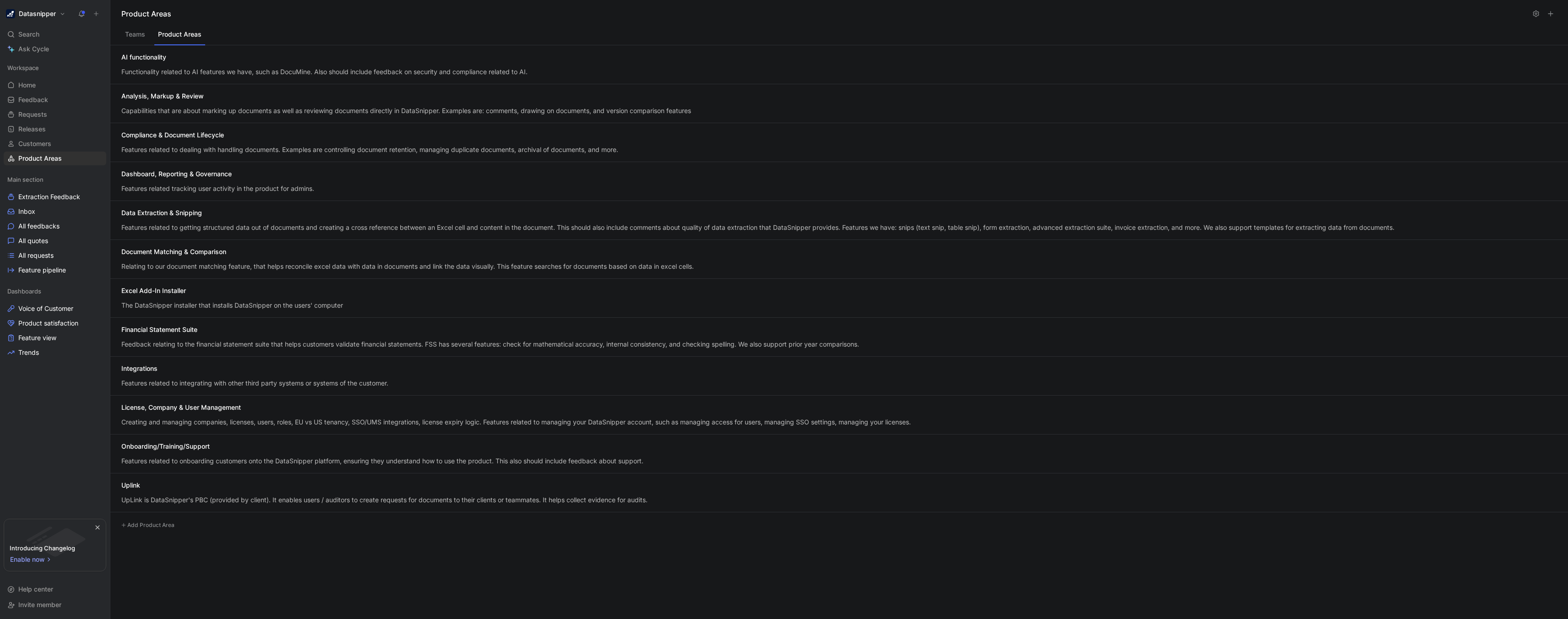
click at [221, 68] on div "Functionality related to AI features we have, such as DocuMine. Also should inc…" at bounding box center [838, 72] width 1435 height 9
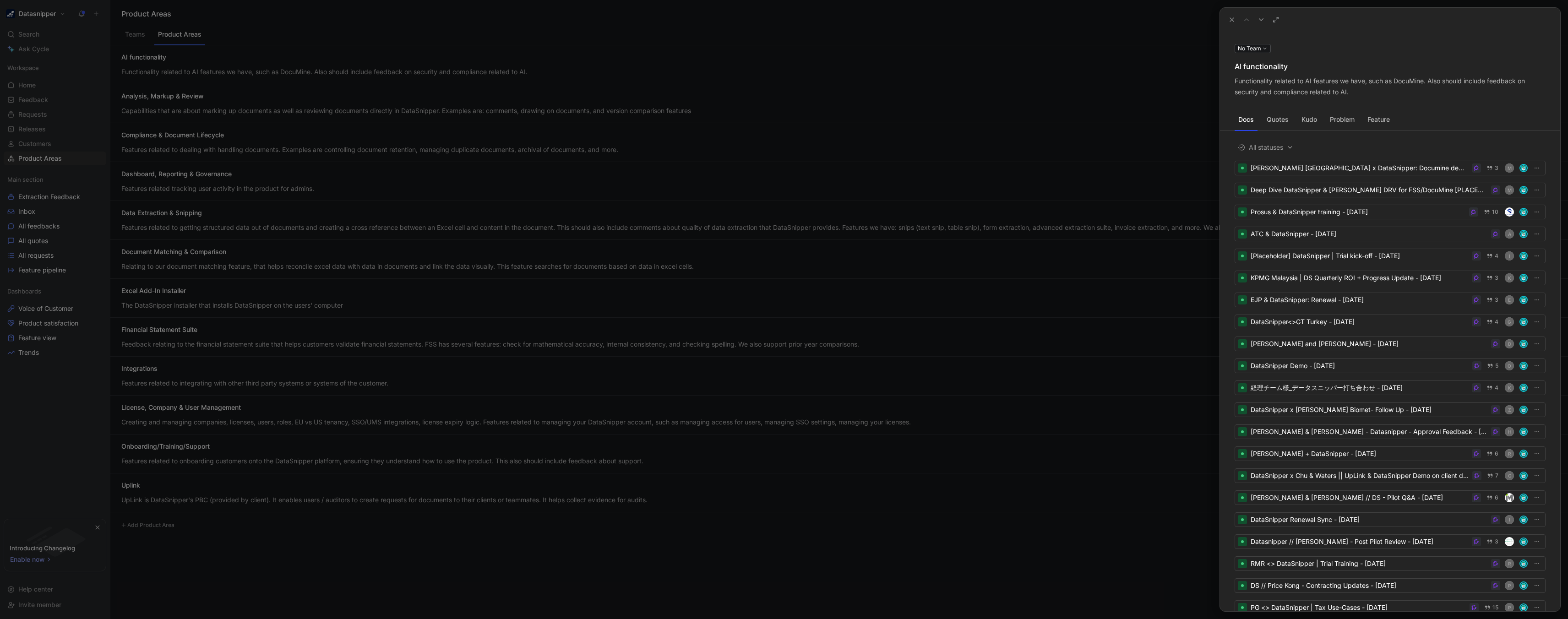
click at [1268, 20] on div at bounding box center [1390, 20] width 340 height 24
click at [1271, 20] on button at bounding box center [1276, 20] width 13 height 13
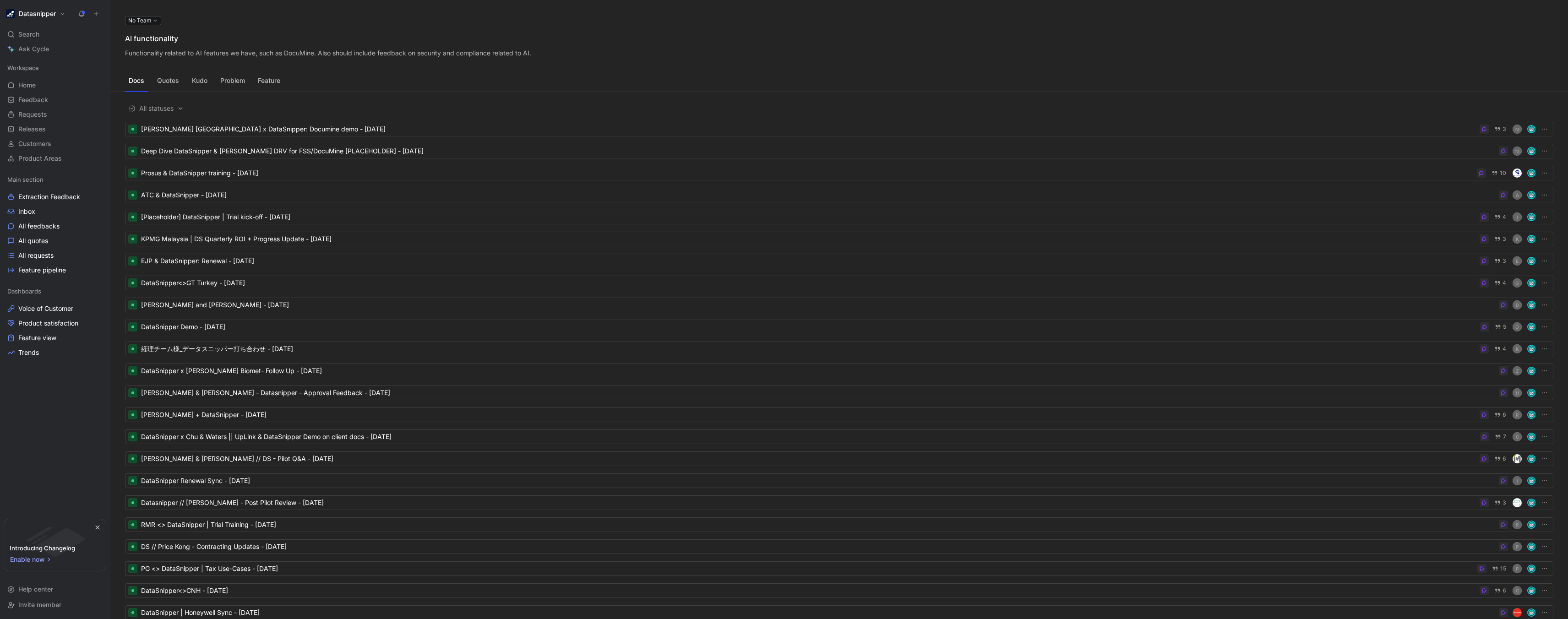
drag, startPoint x: 164, startPoint y: 79, endPoint x: 133, endPoint y: 80, distance: 31.0
click at [133, 80] on div "Docs Quotes Kudo Problem Feature" at bounding box center [839, 82] width 1457 height 19
click at [234, 82] on button "Problem" at bounding box center [232, 81] width 32 height 15
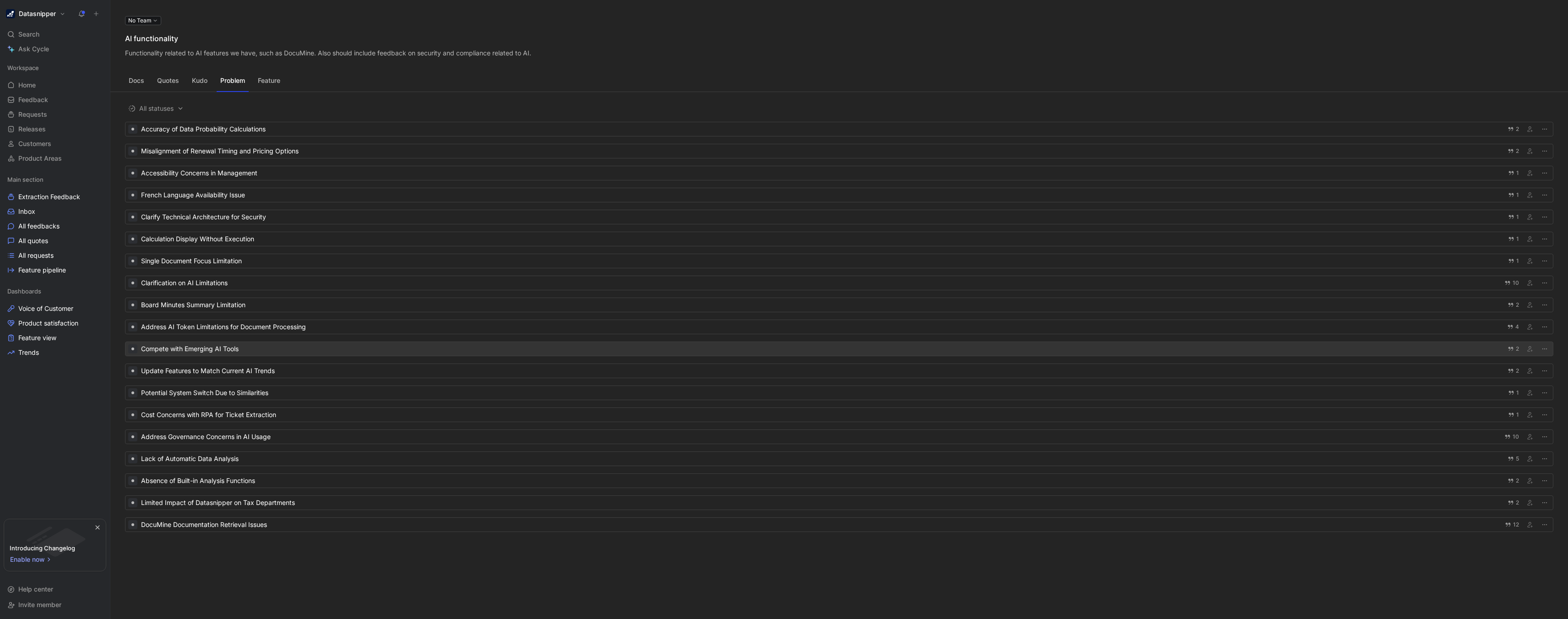
click at [229, 353] on div "Compete with Emerging AI Tools" at bounding box center [821, 349] width 1361 height 11
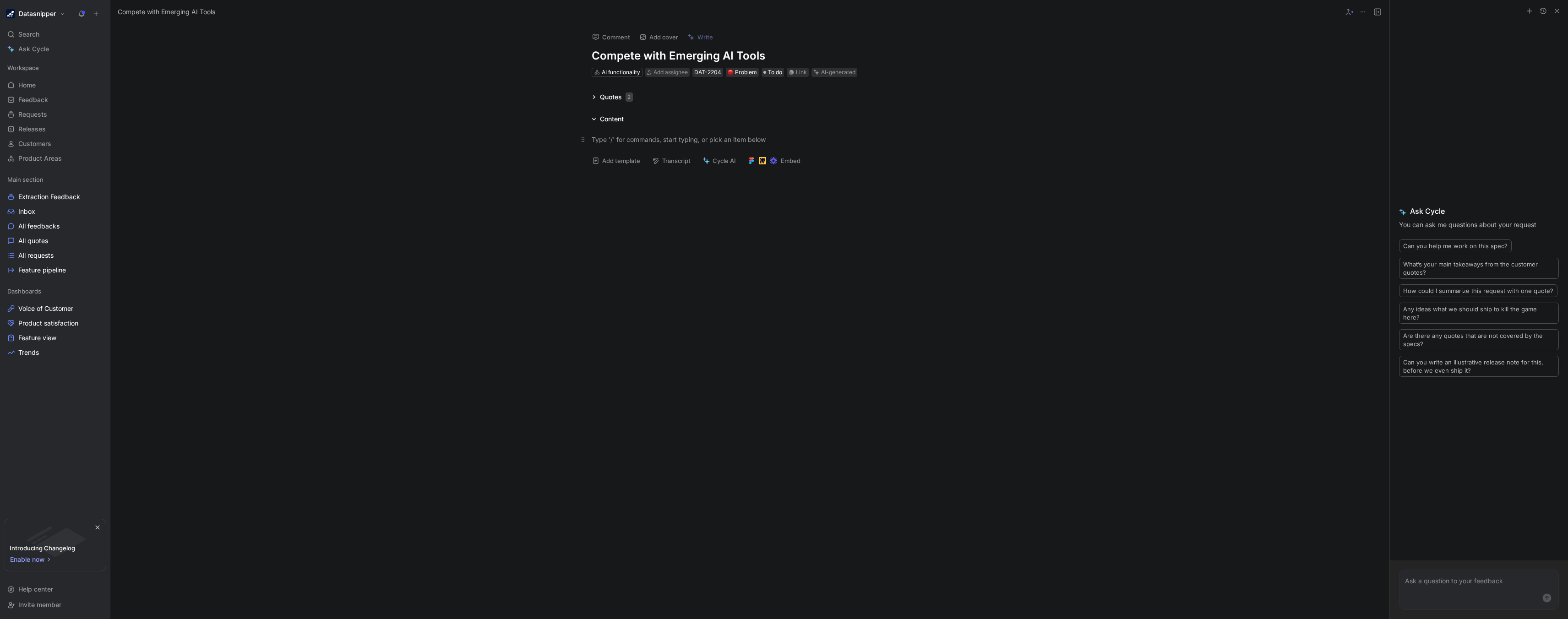
click at [614, 142] on div at bounding box center [750, 140] width 317 height 10
click at [609, 96] on div "Quotes 2" at bounding box center [616, 98] width 33 height 11
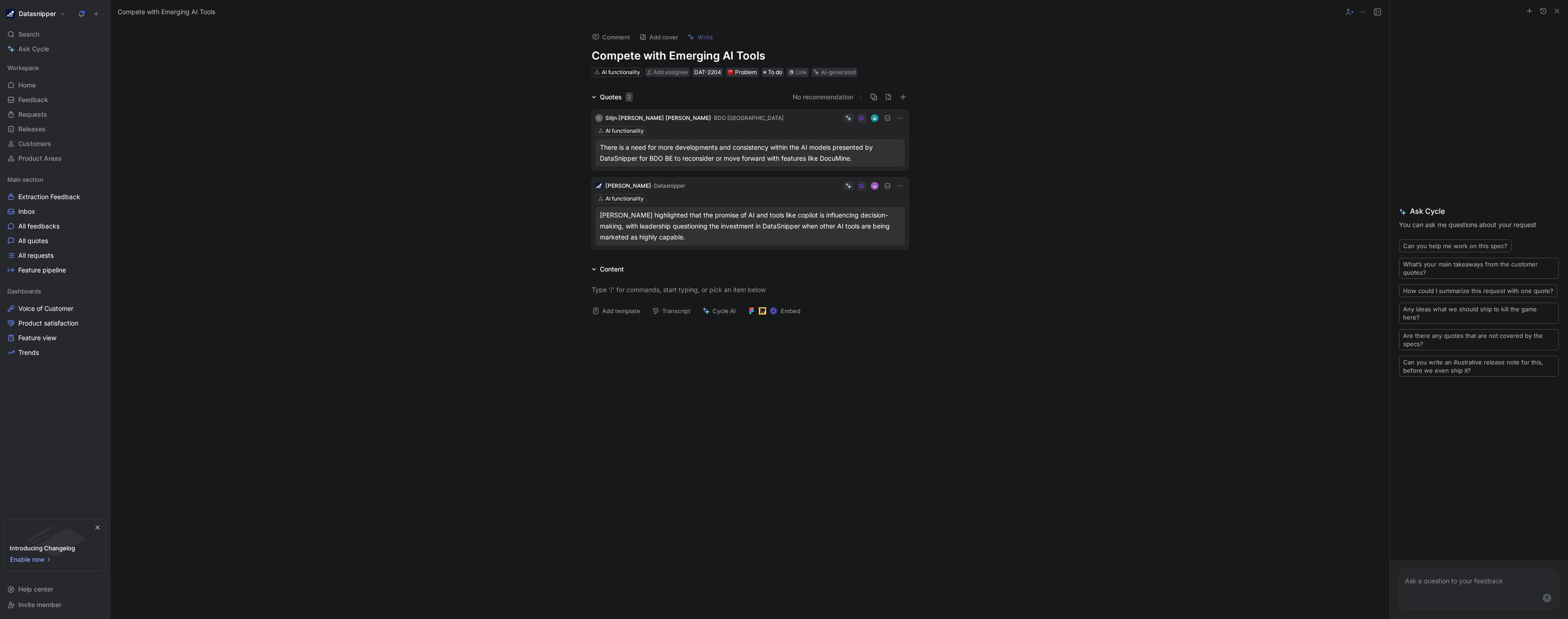
click at [827, 149] on div "There is a need for more developments and consistency within the AI models pres…" at bounding box center [750, 153] width 300 height 22
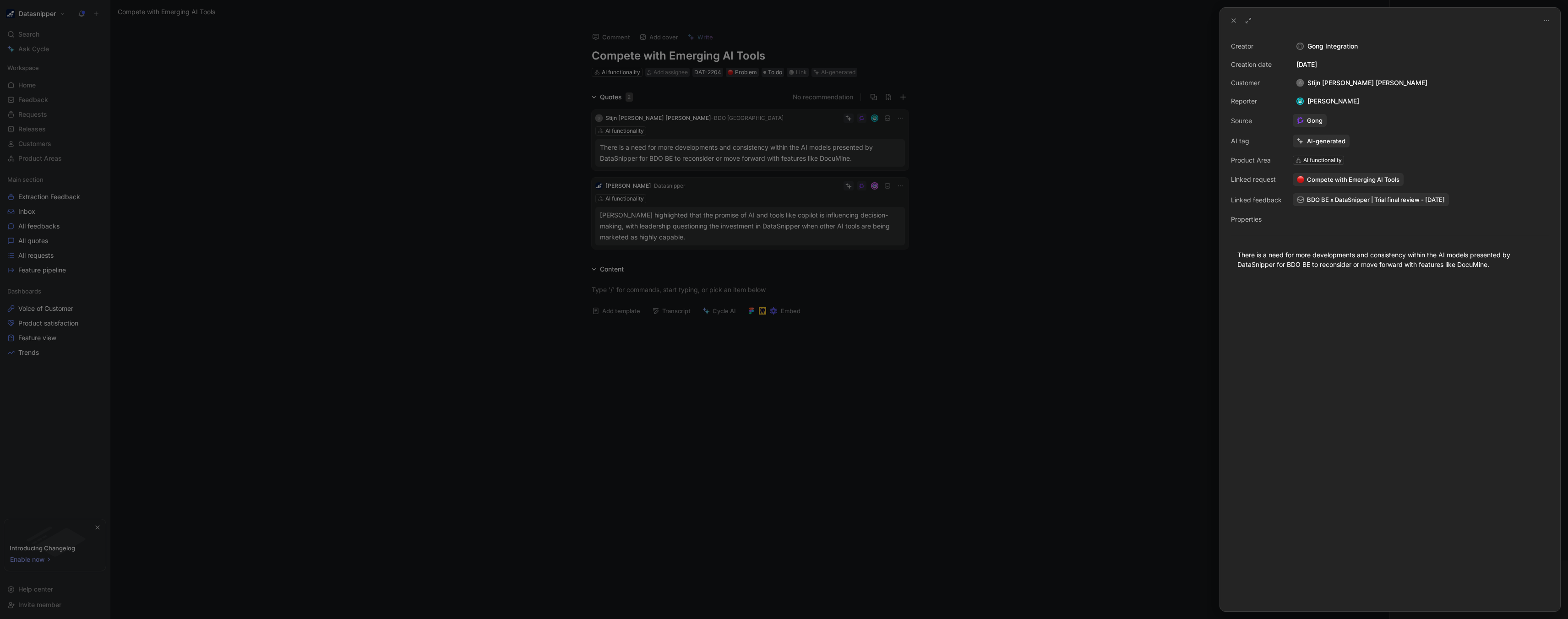
click at [1226, 23] on div at bounding box center [1390, 21] width 340 height 26
click at [1231, 23] on icon at bounding box center [1233, 20] width 7 height 7
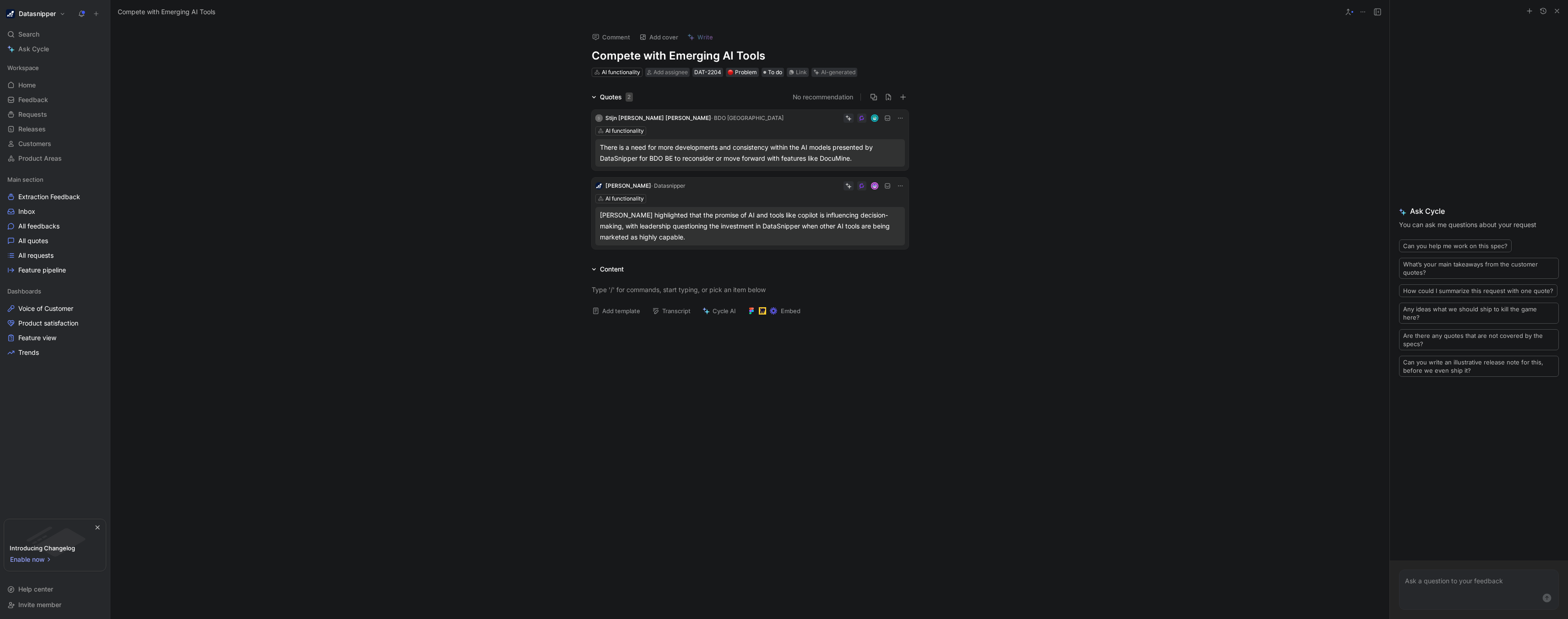
click at [381, 220] on div "Quotes 2 No recommendation S Stijn [PERSON_NAME] [PERSON_NAME] · BDO Belgium AI…" at bounding box center [750, 172] width 1278 height 161
click at [76, 13] on button at bounding box center [81, 14] width 13 height 13
click at [50, 594] on span "Help center" at bounding box center [36, 590] width 35 height 11
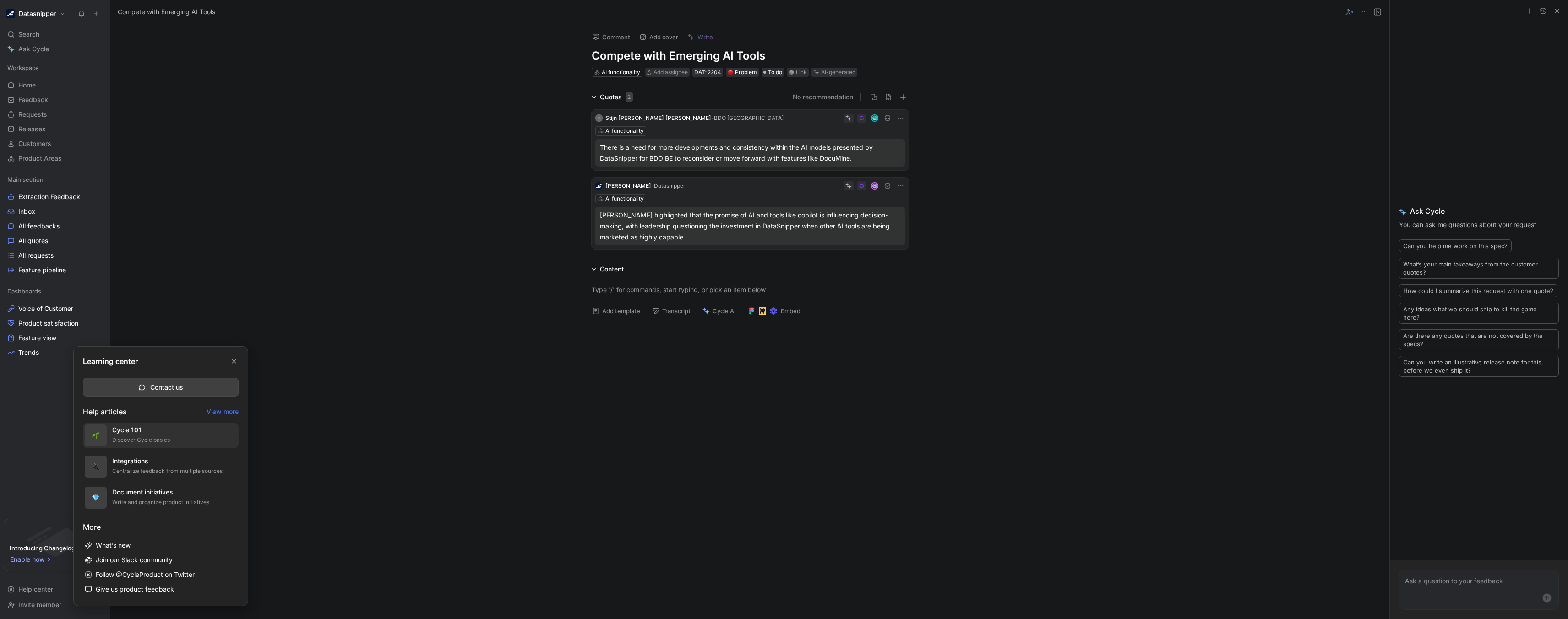
click at [148, 436] on div "Discover Cycle basics" at bounding box center [141, 439] width 58 height 9
click at [499, 329] on div at bounding box center [784, 309] width 1568 height 619
